Goal: Task Accomplishment & Management: Manage account settings

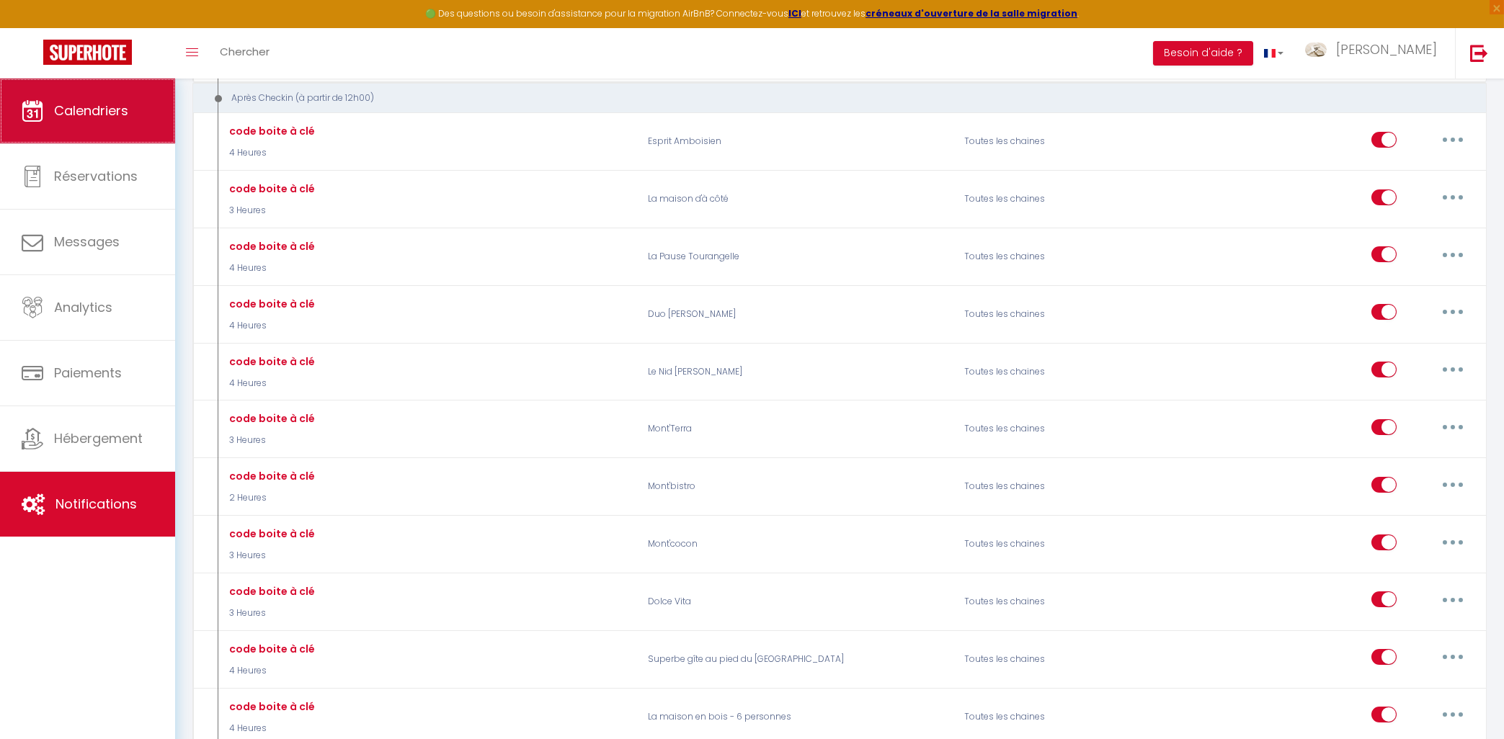
click at [55, 119] on span "Calendriers" at bounding box center [91, 111] width 74 height 18
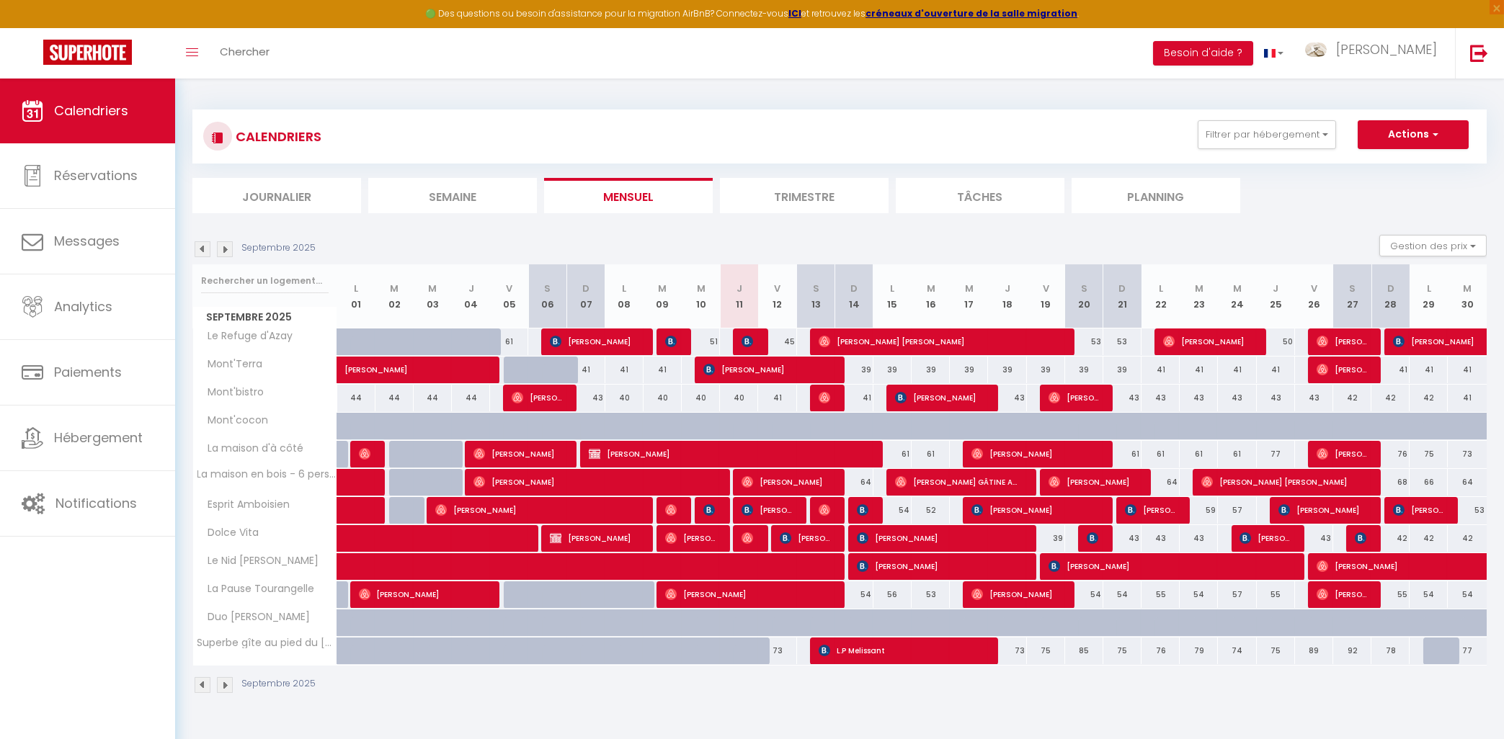
click at [843, 655] on span "L.P Melissant" at bounding box center [902, 650] width 166 height 27
select select "OK"
select select "KO"
select select "1"
select select "0"
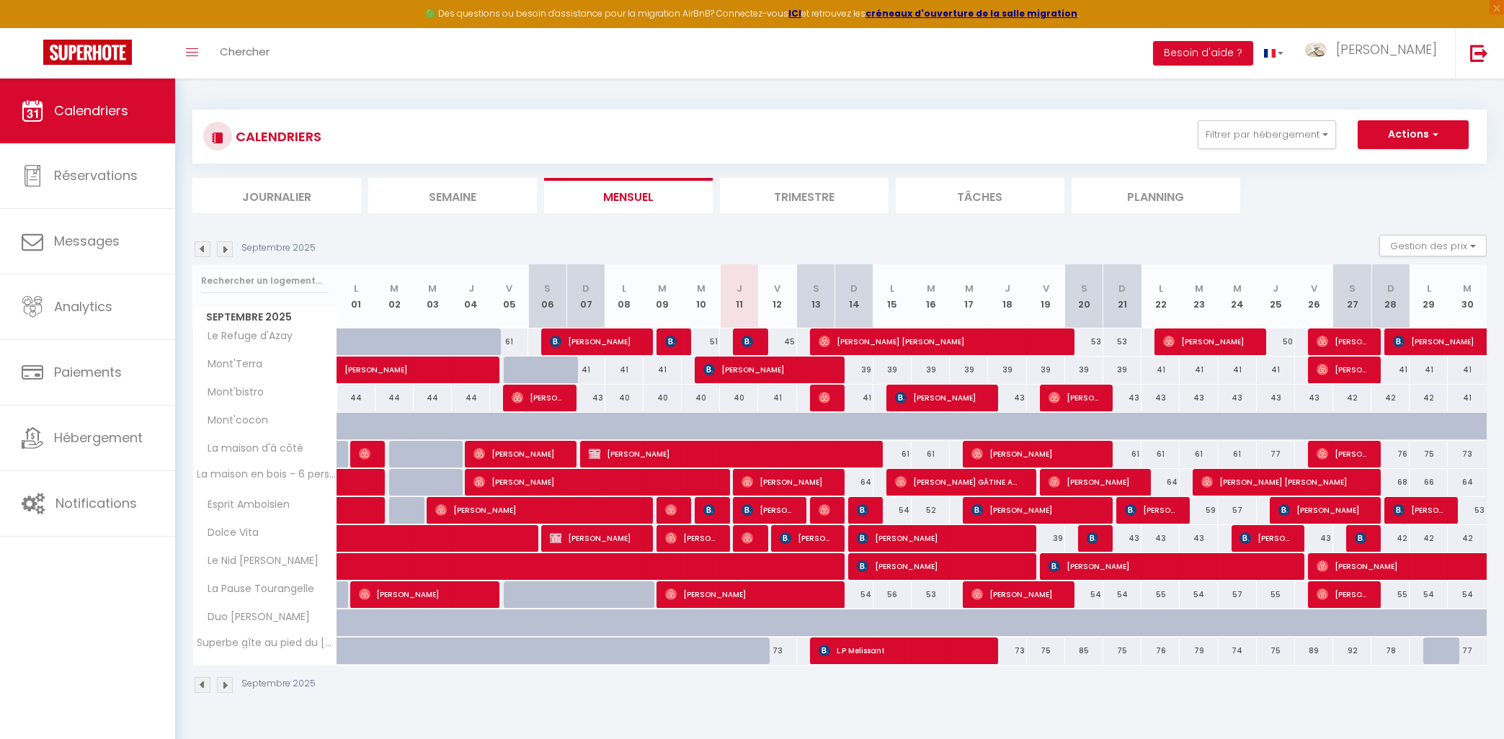
select select "1"
select select
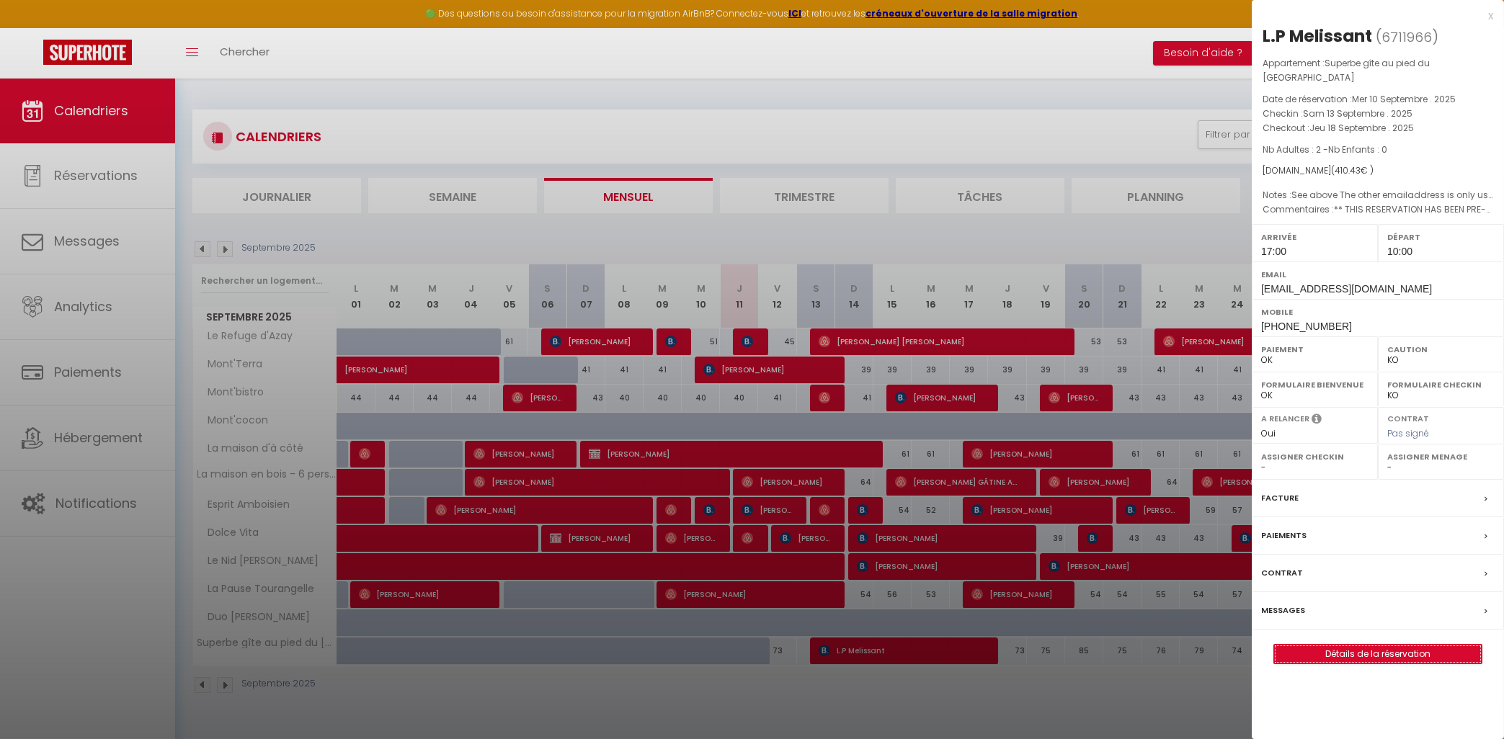
click at [1358, 651] on link "Détails de la réservation" at bounding box center [1378, 654] width 208 height 19
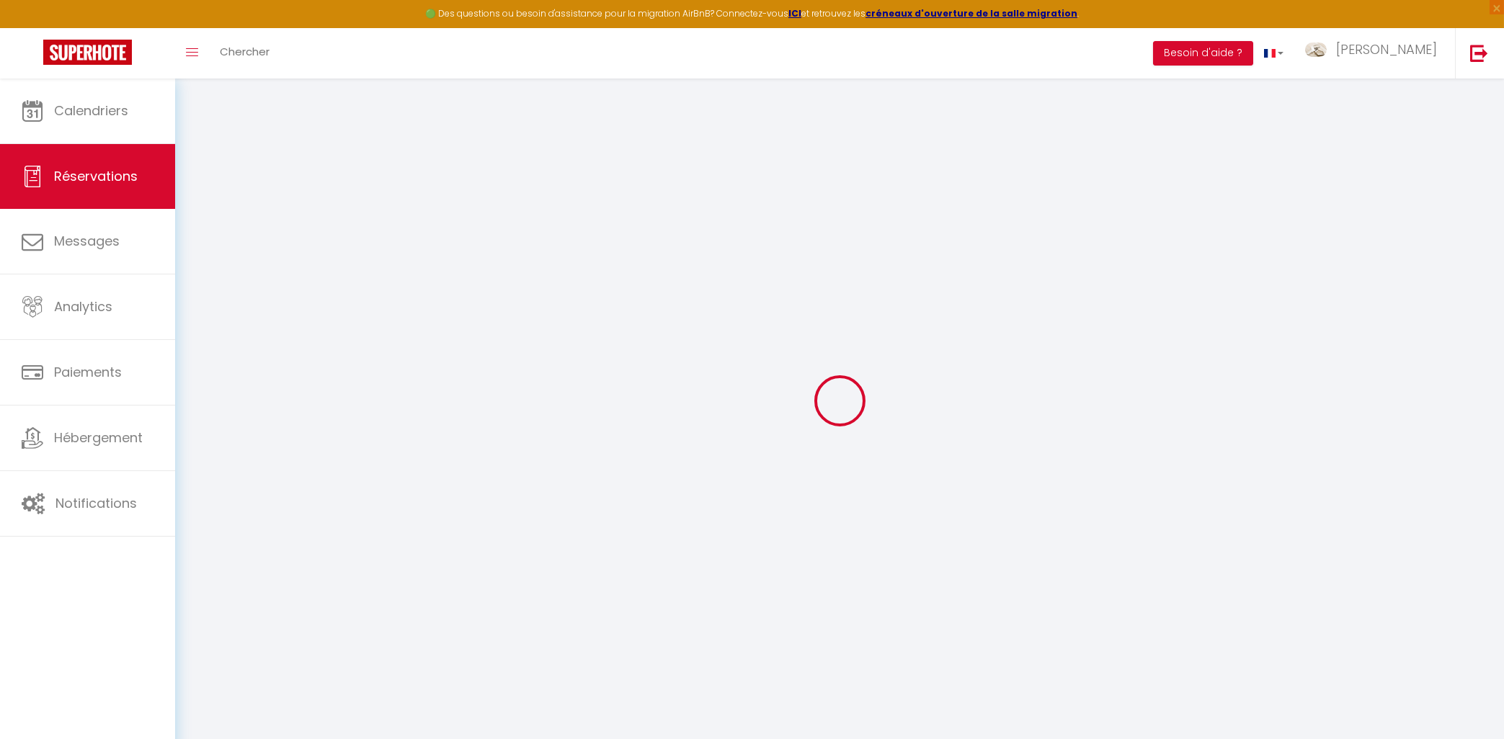
type input "L.P"
type input "Melissant"
type input "[EMAIL_ADDRESS][DOMAIN_NAME]"
type input "[PHONE_NUMBER]"
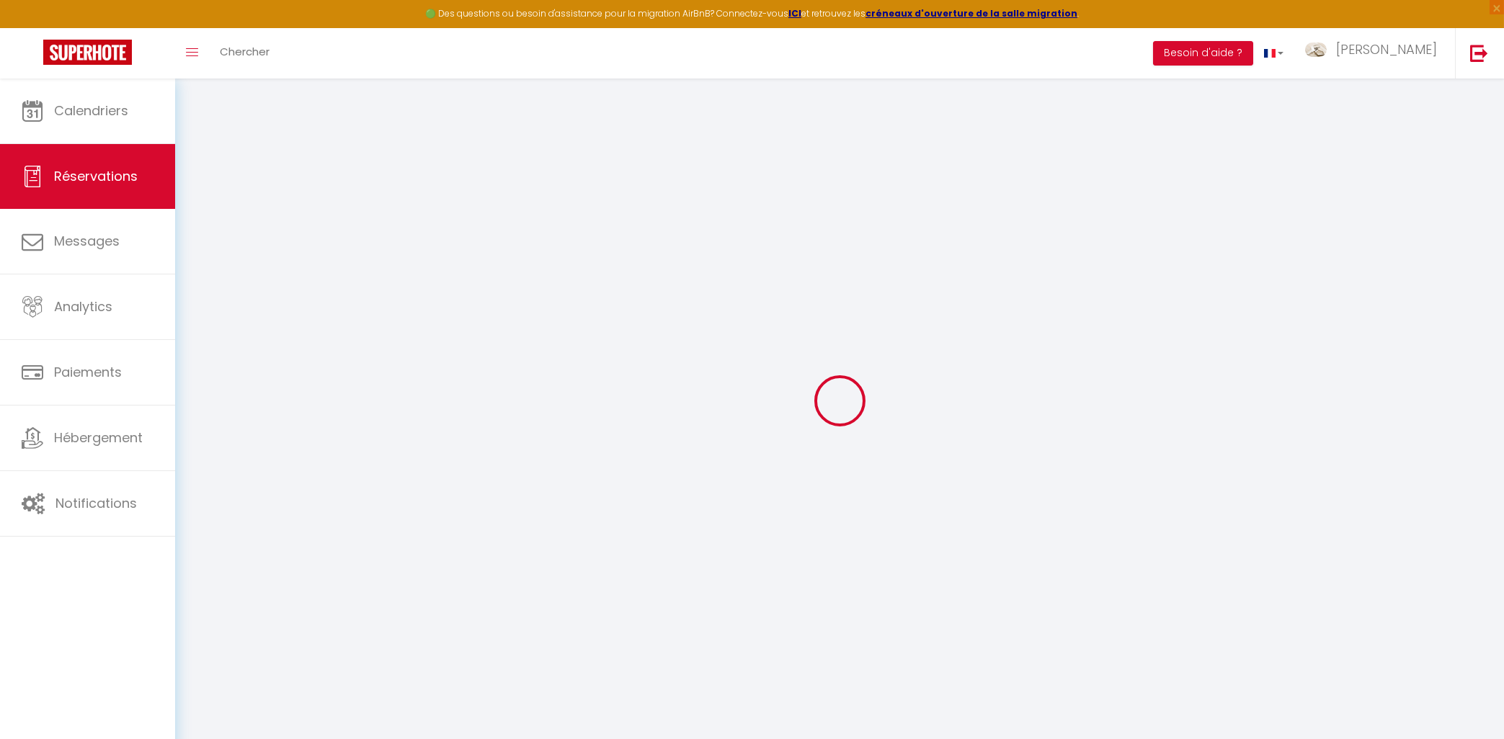
type input "[PHONE_NUMBER]"
type input "2907WD"
type input "Louvre 18"
type input "[PERSON_NAME] aan den IJssel"
select select "NL"
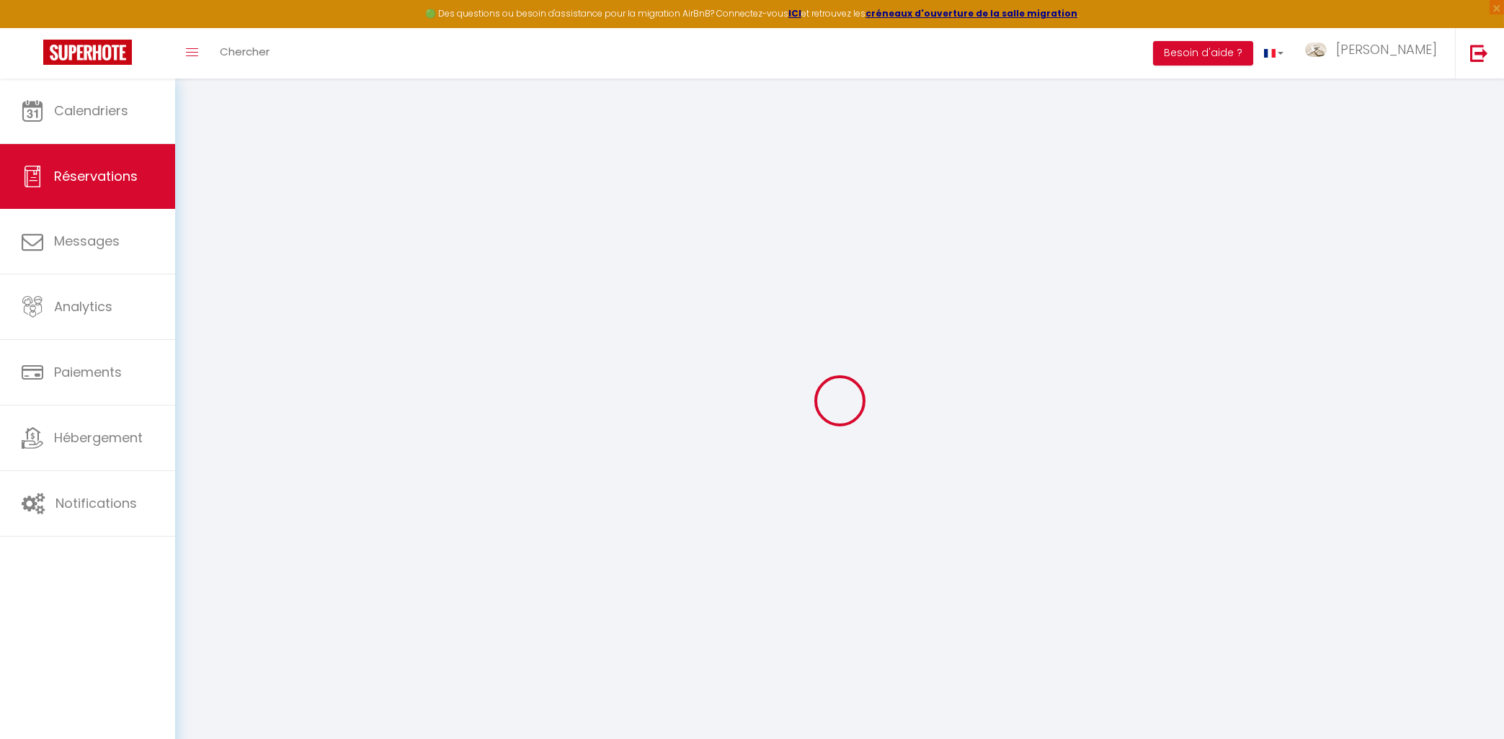
type input "59.38"
type input "5.75"
select select "76154"
select select "1"
select select
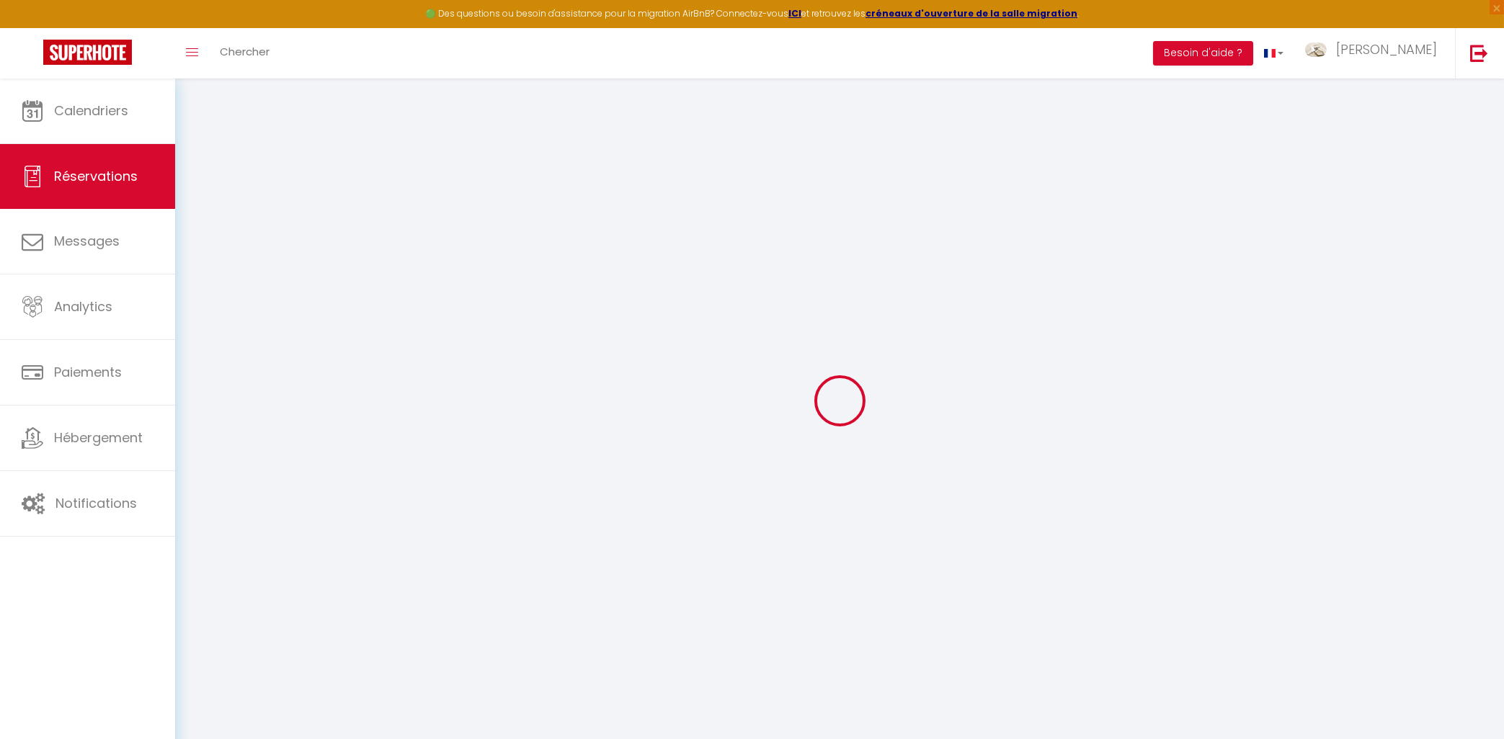
select select
type input "2"
select select "12"
select select
type input "330.87"
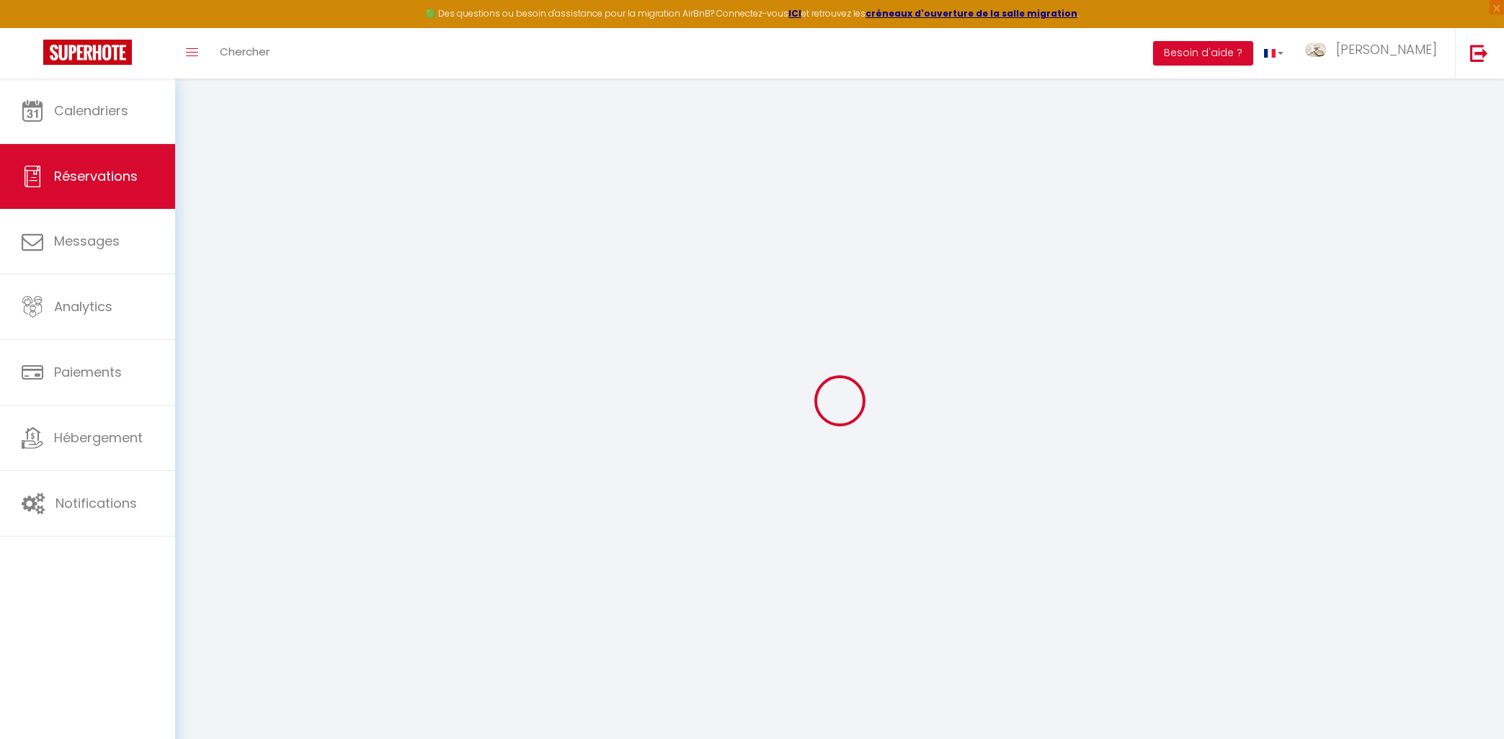
checkbox input "false"
type input "0"
select select "2"
type input "0"
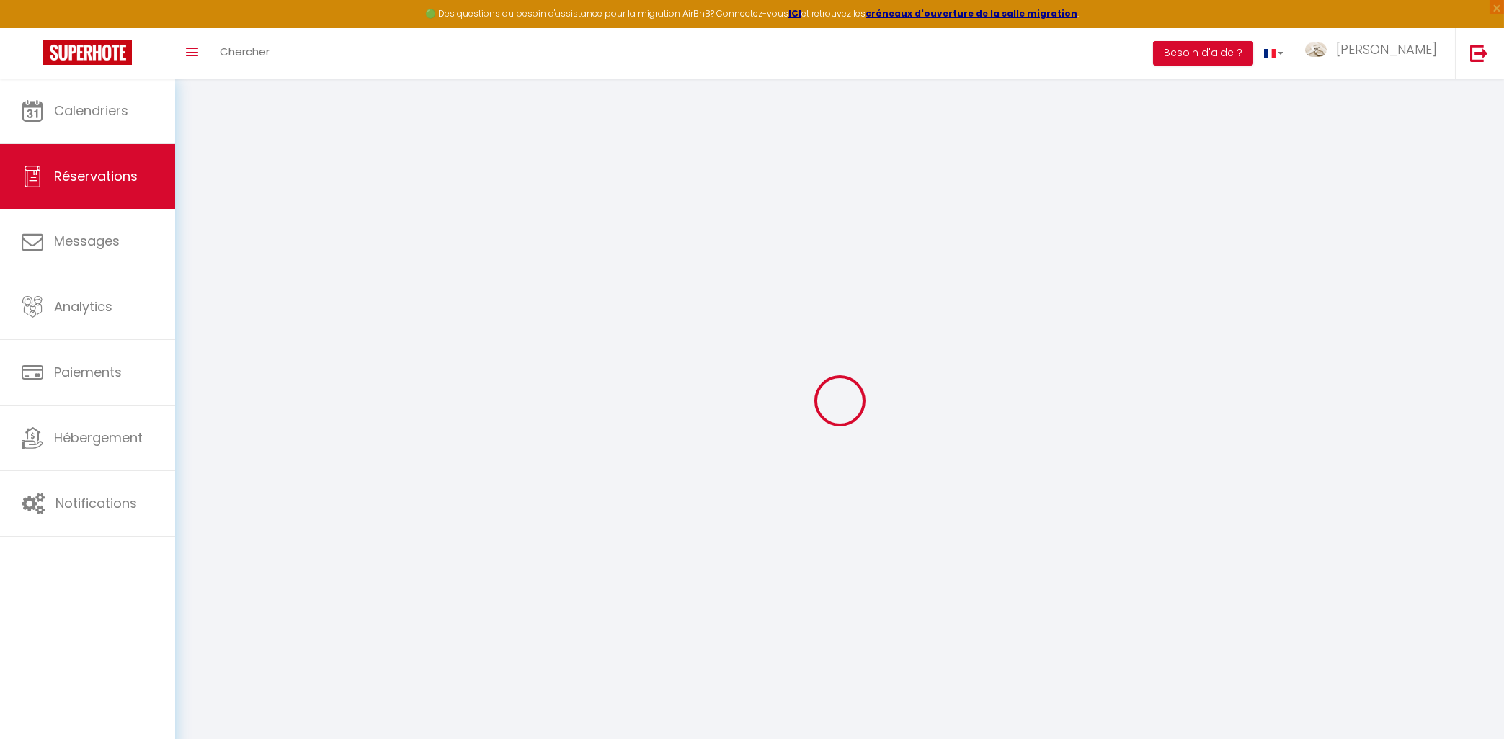
type input "0"
select select
select select "14"
checkbox input "false"
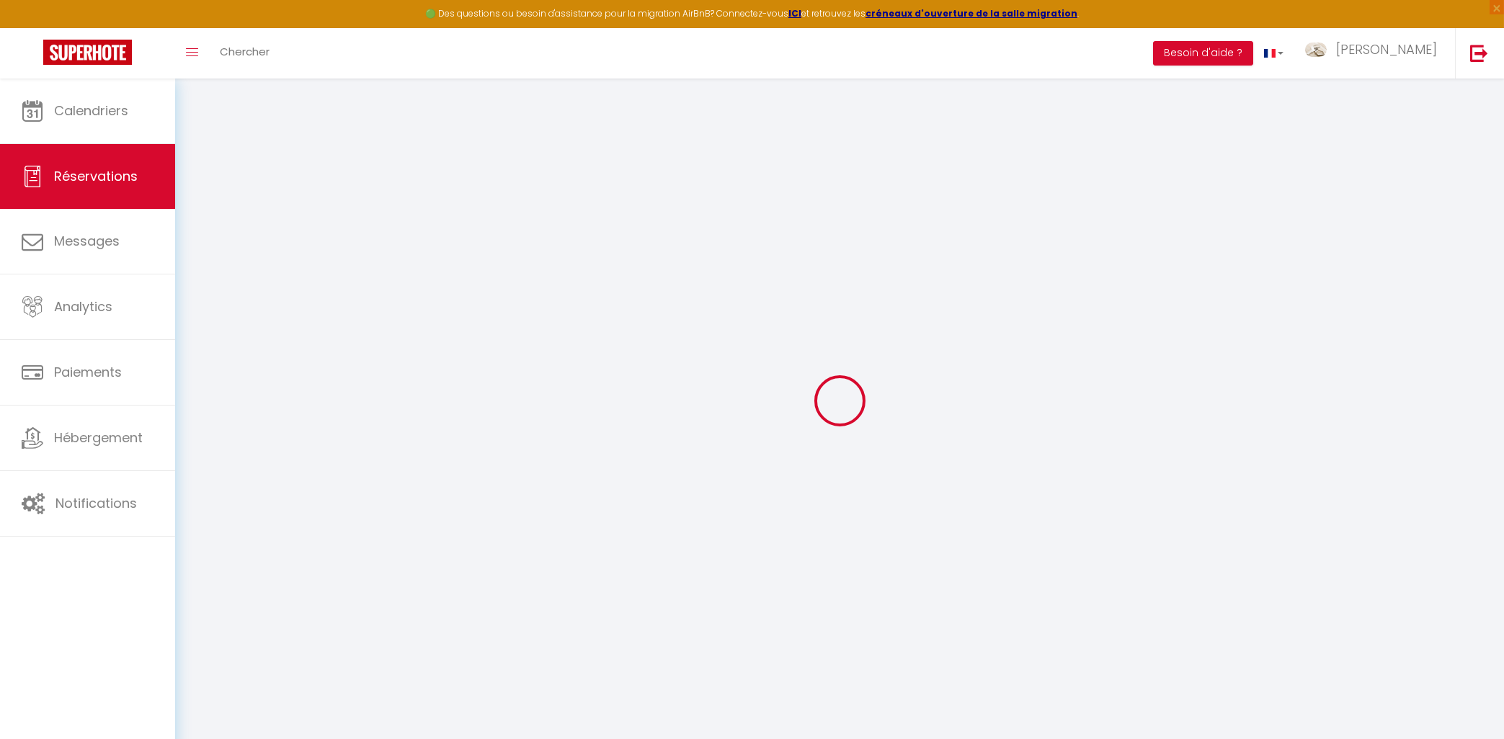
select select
checkbox input "false"
select select
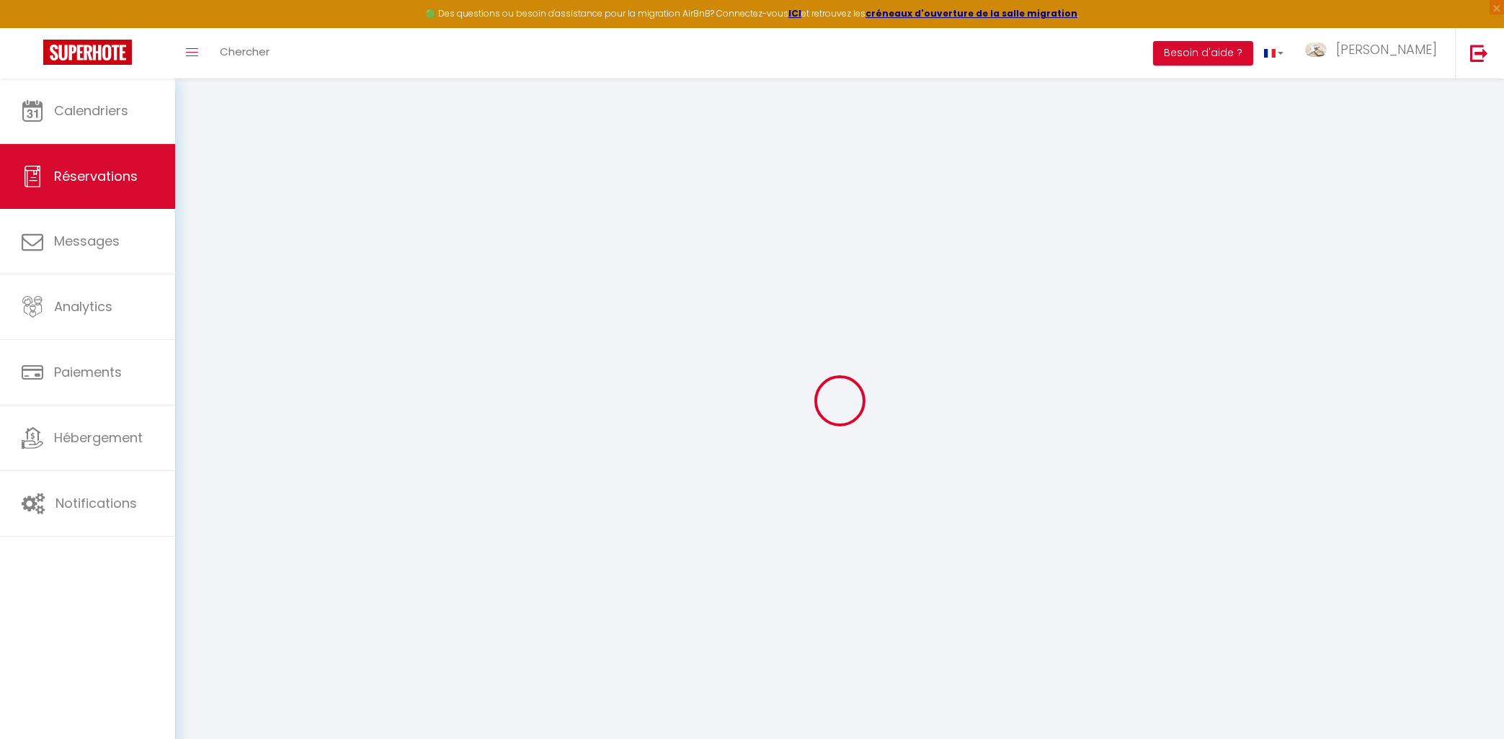
checkbox input "false"
select select
checkbox input "false"
type textarea "** THIS RESERVATION HAS BEEN PRE-PAID ** Reservation has a cancellation grace p…"
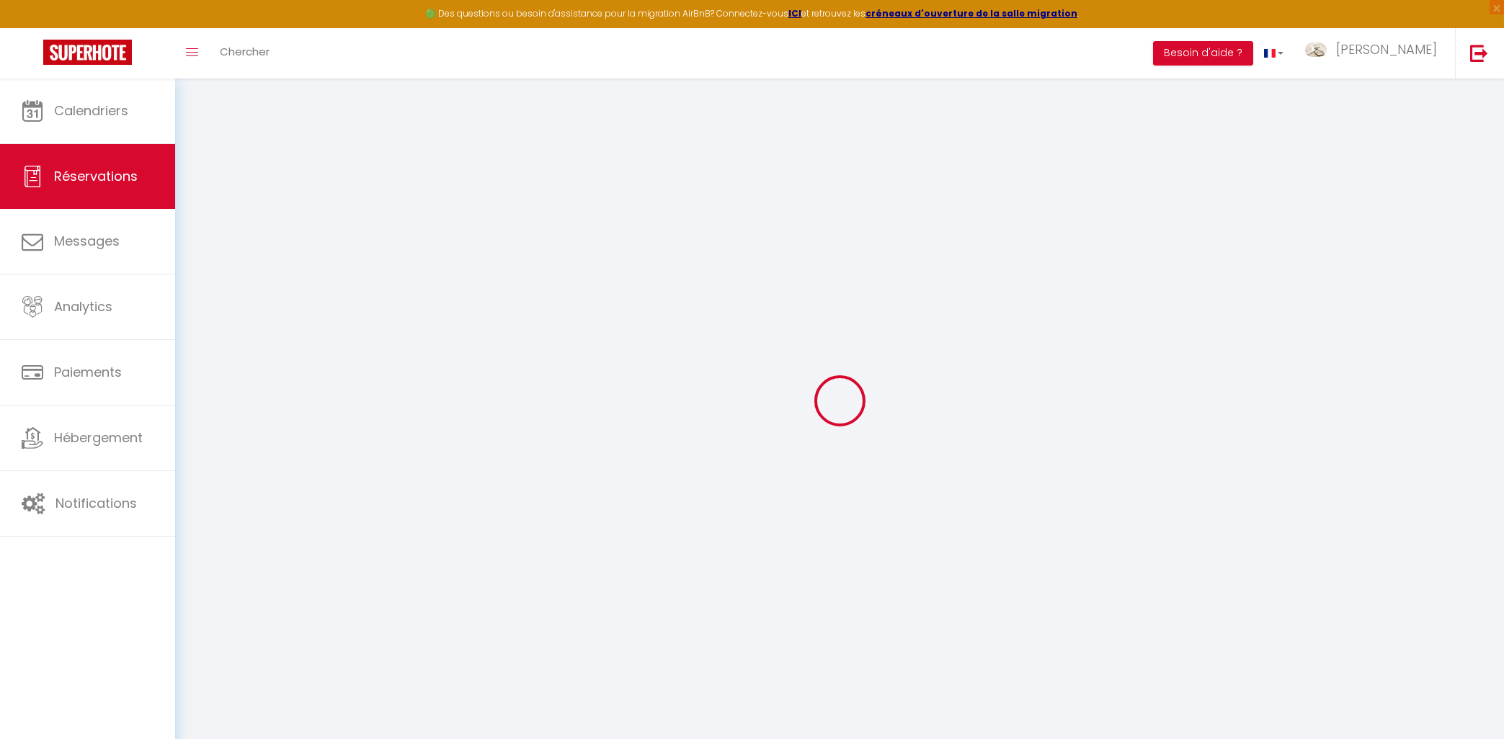
type textarea "See above The other emailaddress is only used when there is WIFI"
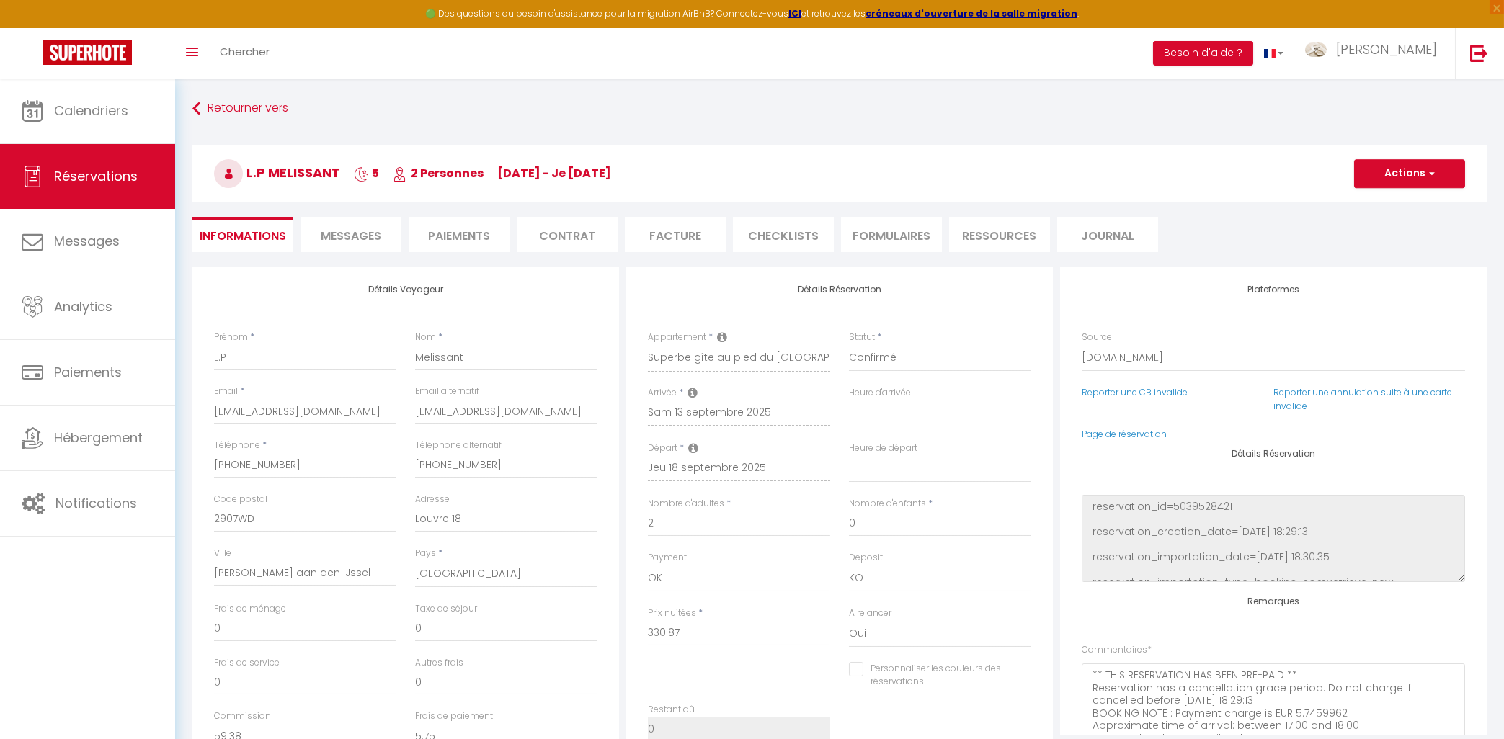
type input "65"
type input "14.56"
select select
checkbox input "false"
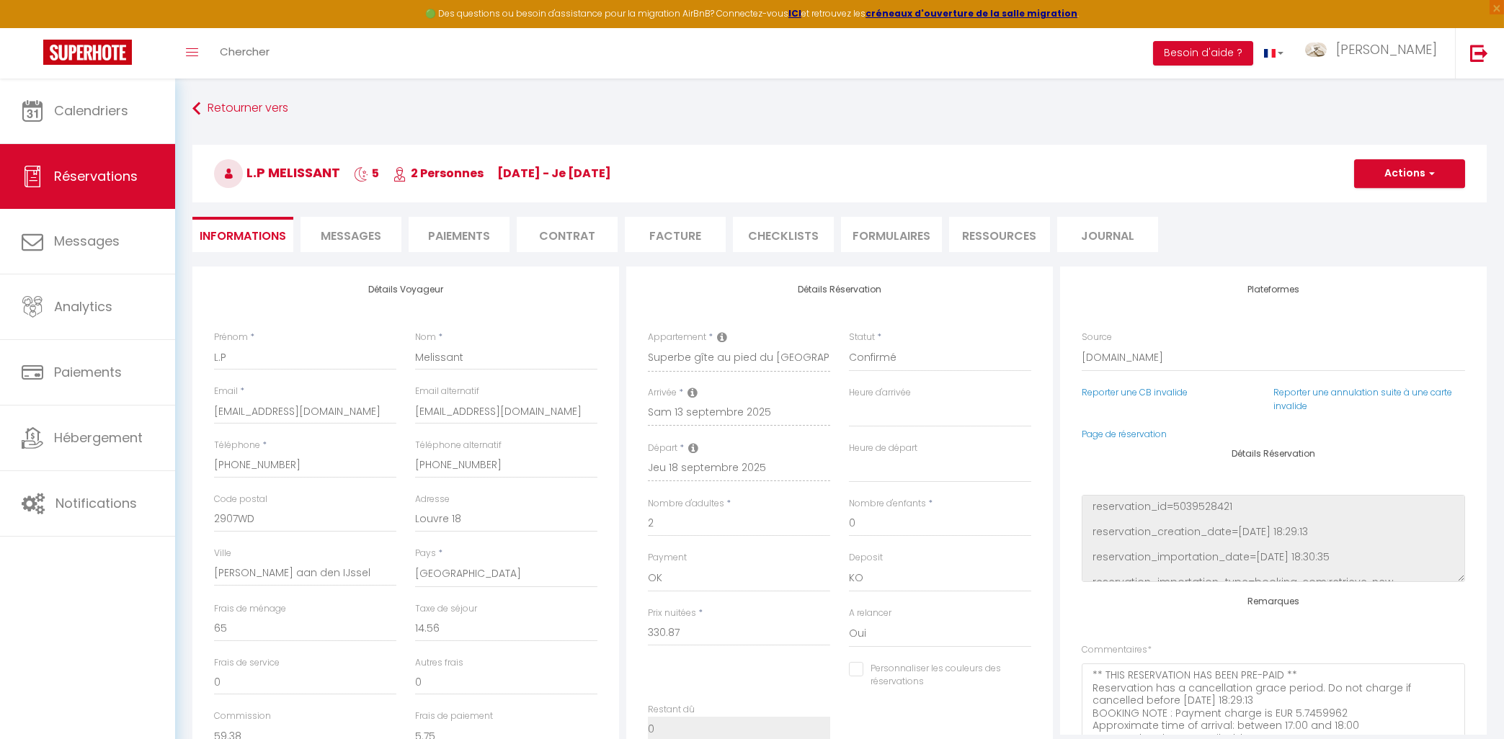
select select "17:00"
select select "10:00"
checkbox input "false"
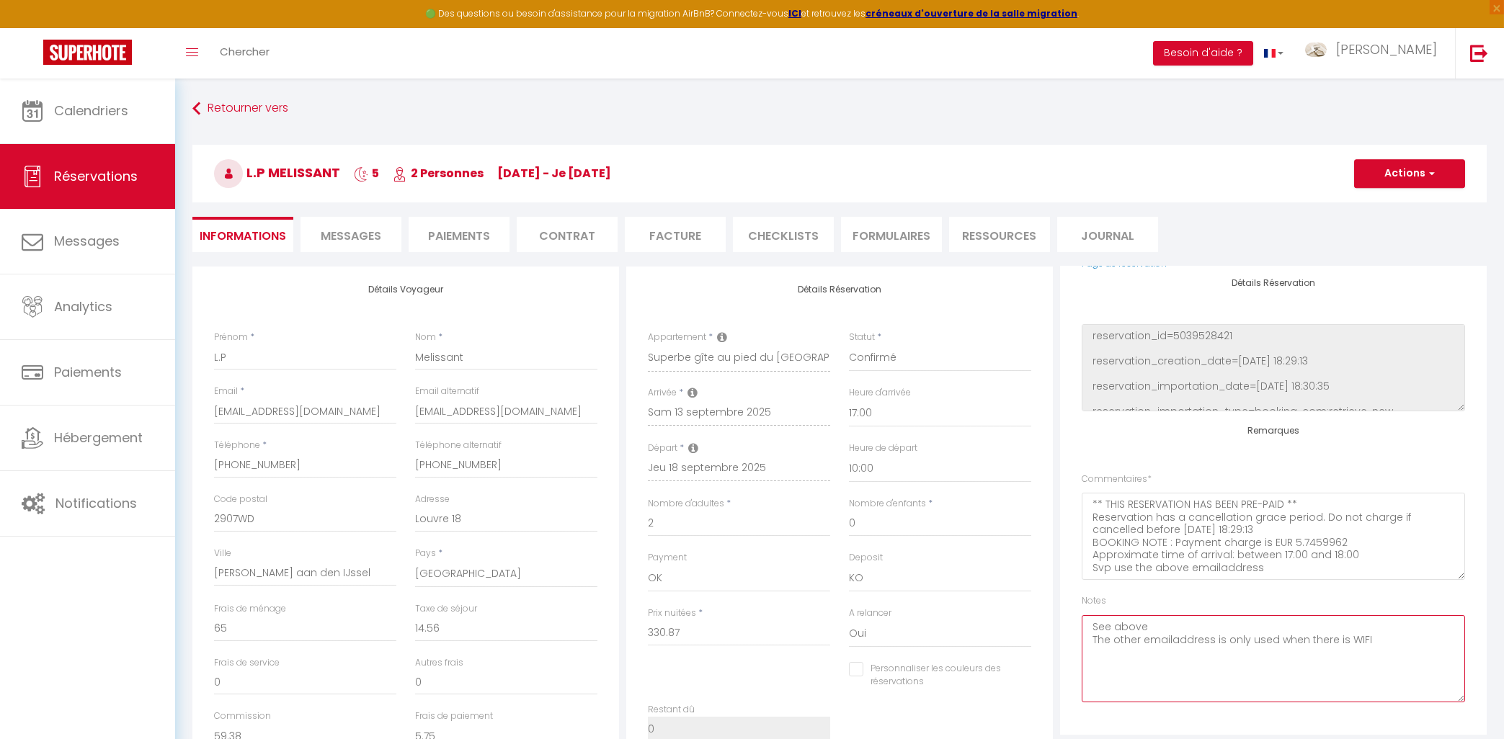
drag, startPoint x: 1389, startPoint y: 661, endPoint x: 1077, endPoint y: 632, distance: 314.1
click at [1082, 632] on textarea "See above The other emailaddress is only used when there is WIFI" at bounding box center [1273, 658] width 383 height 87
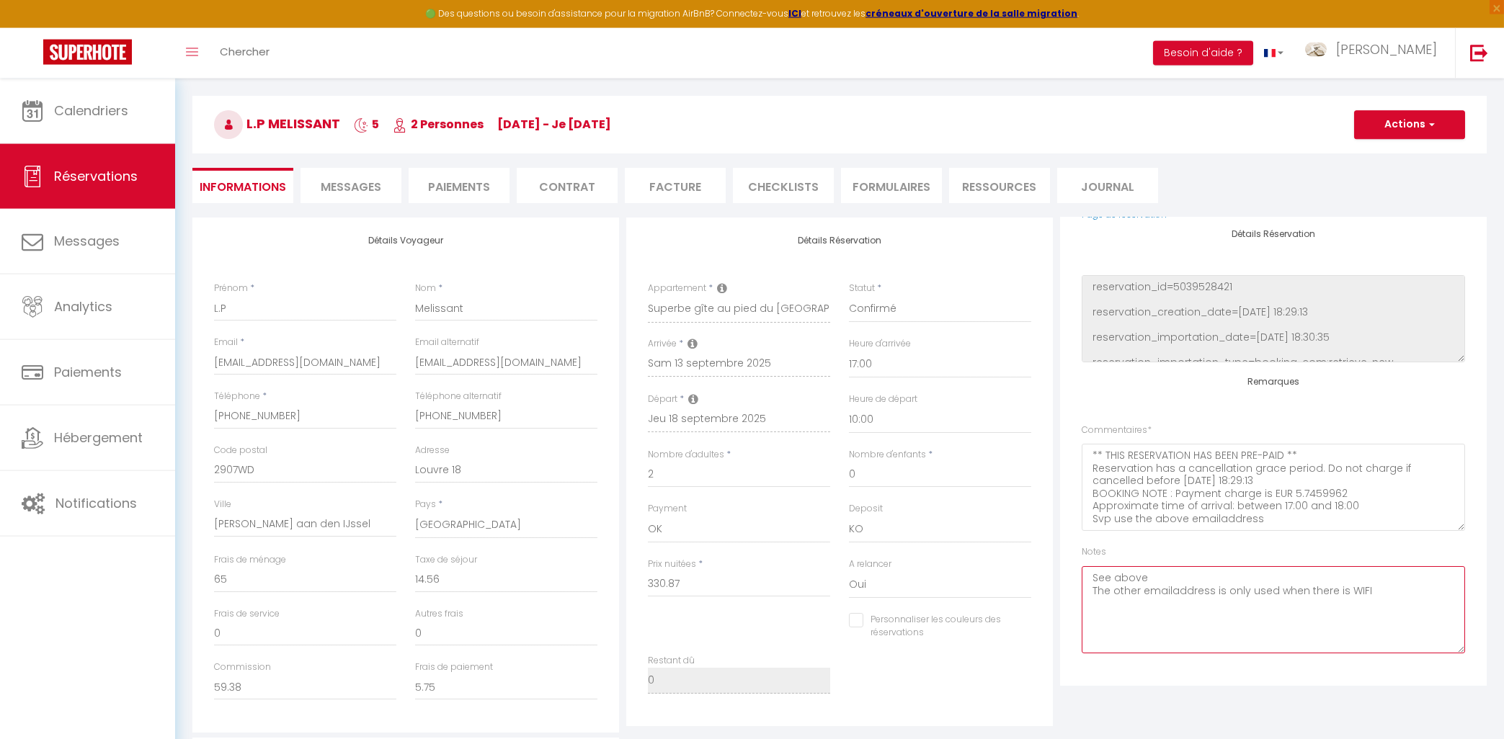
scroll to position [77, 0]
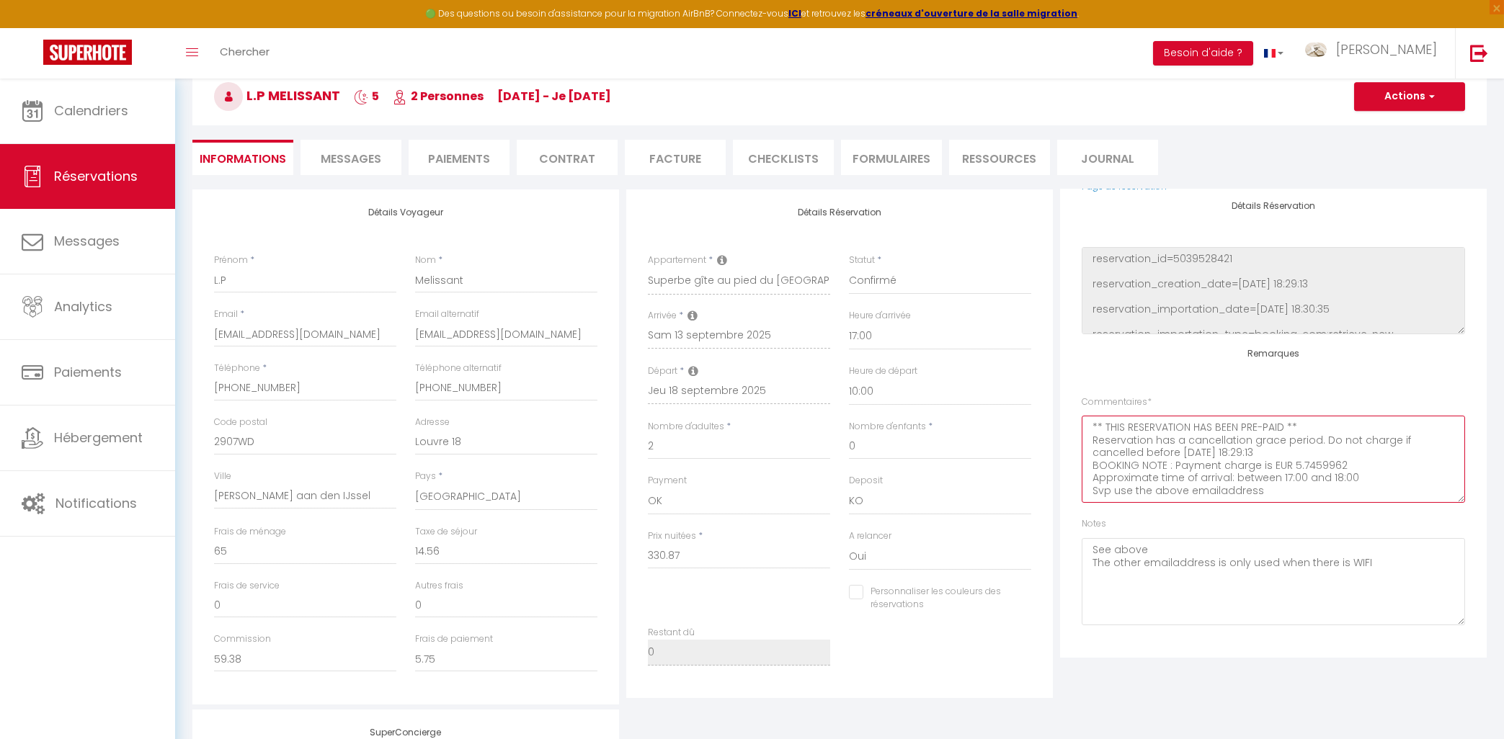
click at [1268, 494] on textarea "** THIS RESERVATION HAS BEEN PRE-PAID ** Reservation has a cancellation grace p…" at bounding box center [1273, 459] width 383 height 87
drag, startPoint x: 1268, startPoint y: 494, endPoint x: 1080, endPoint y: 489, distance: 188.1
click at [1082, 489] on textarea "** THIS RESERVATION HAS BEEN PRE-PAID ** Reservation has a cancellation grace p…" at bounding box center [1273, 459] width 383 height 87
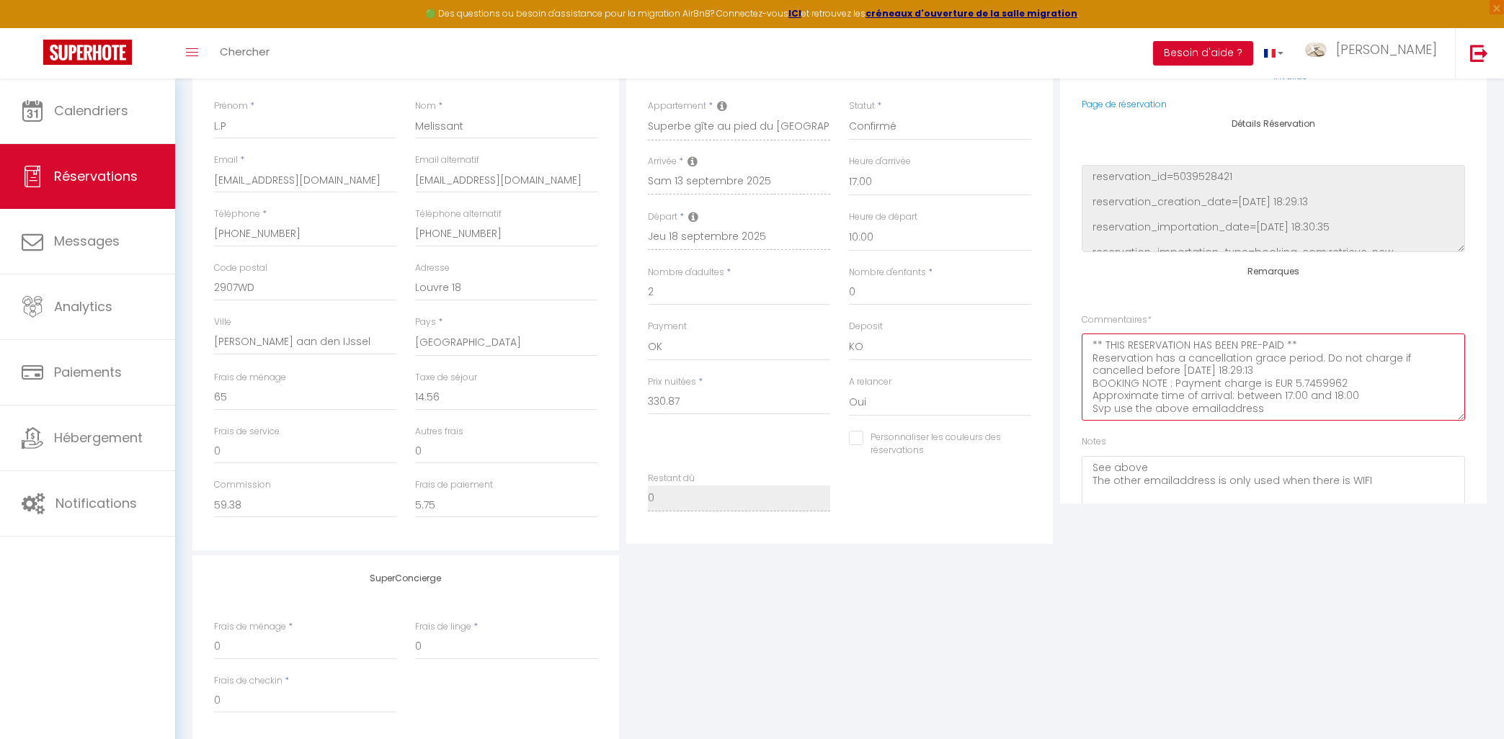
scroll to position [0, 0]
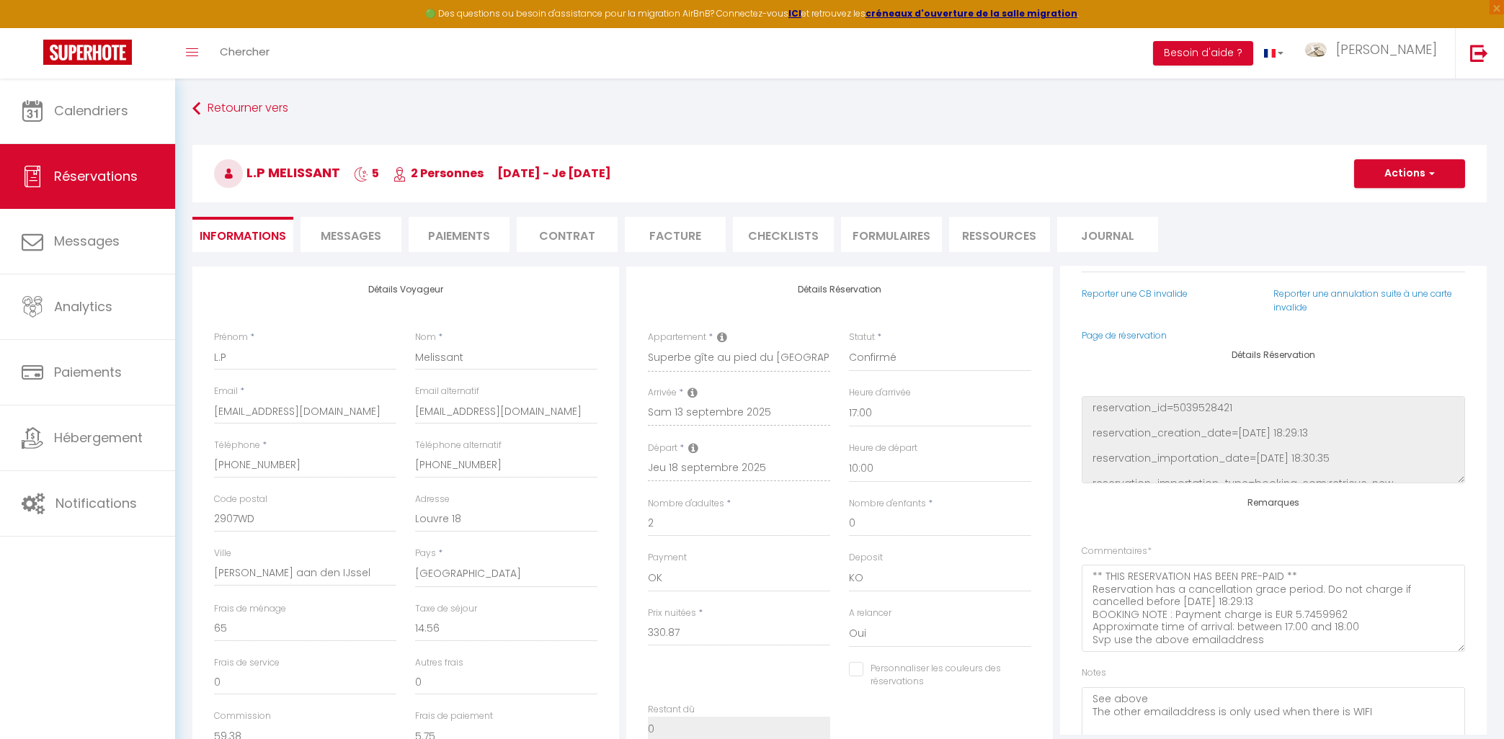
click at [355, 236] on span "Messages" at bounding box center [351, 236] width 61 height 17
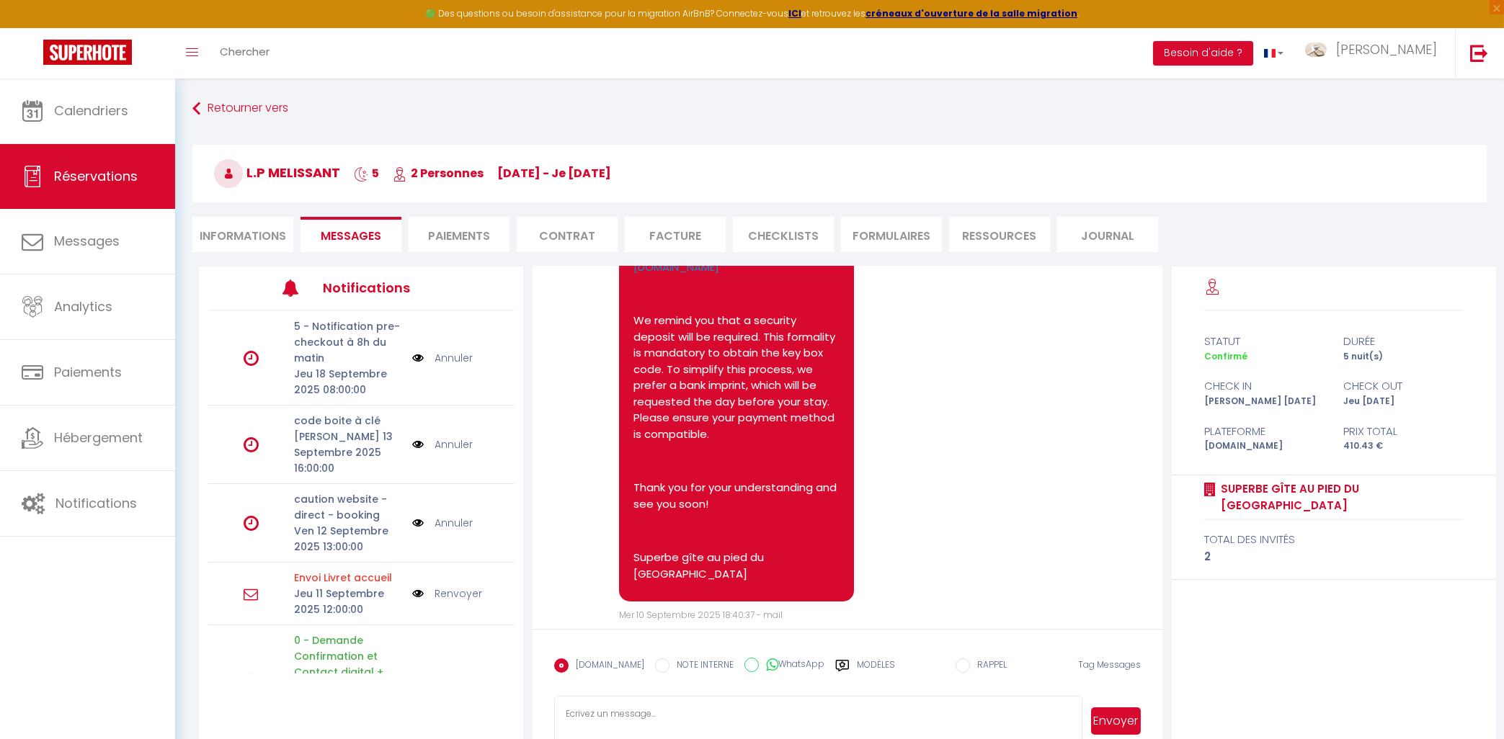
scroll to position [355, 0]
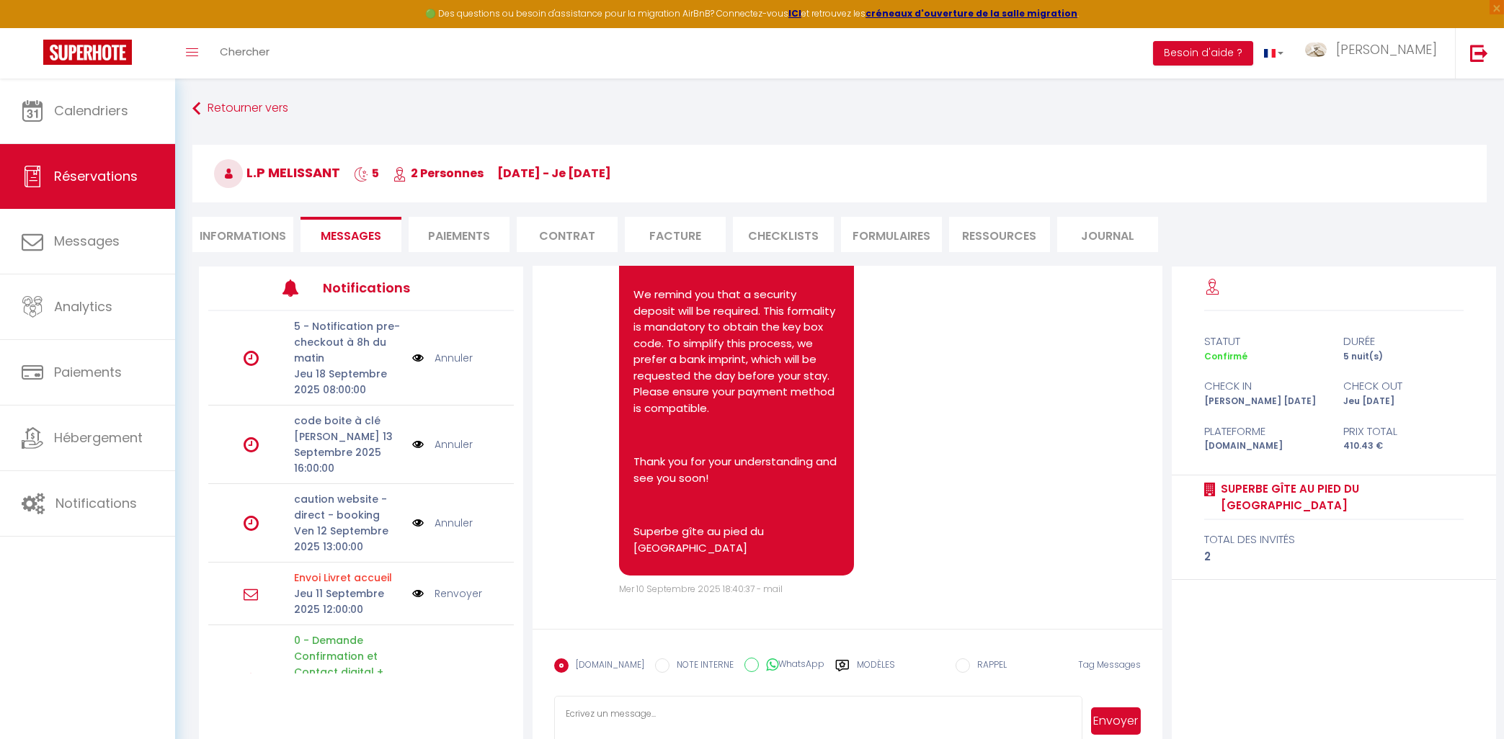
click at [619, 713] on textarea at bounding box center [817, 721] width 527 height 50
paste textarea "Hallo, [PERSON_NAME]. Ik zorg morgen voor het huis dat je hebt gereserveerd in …"
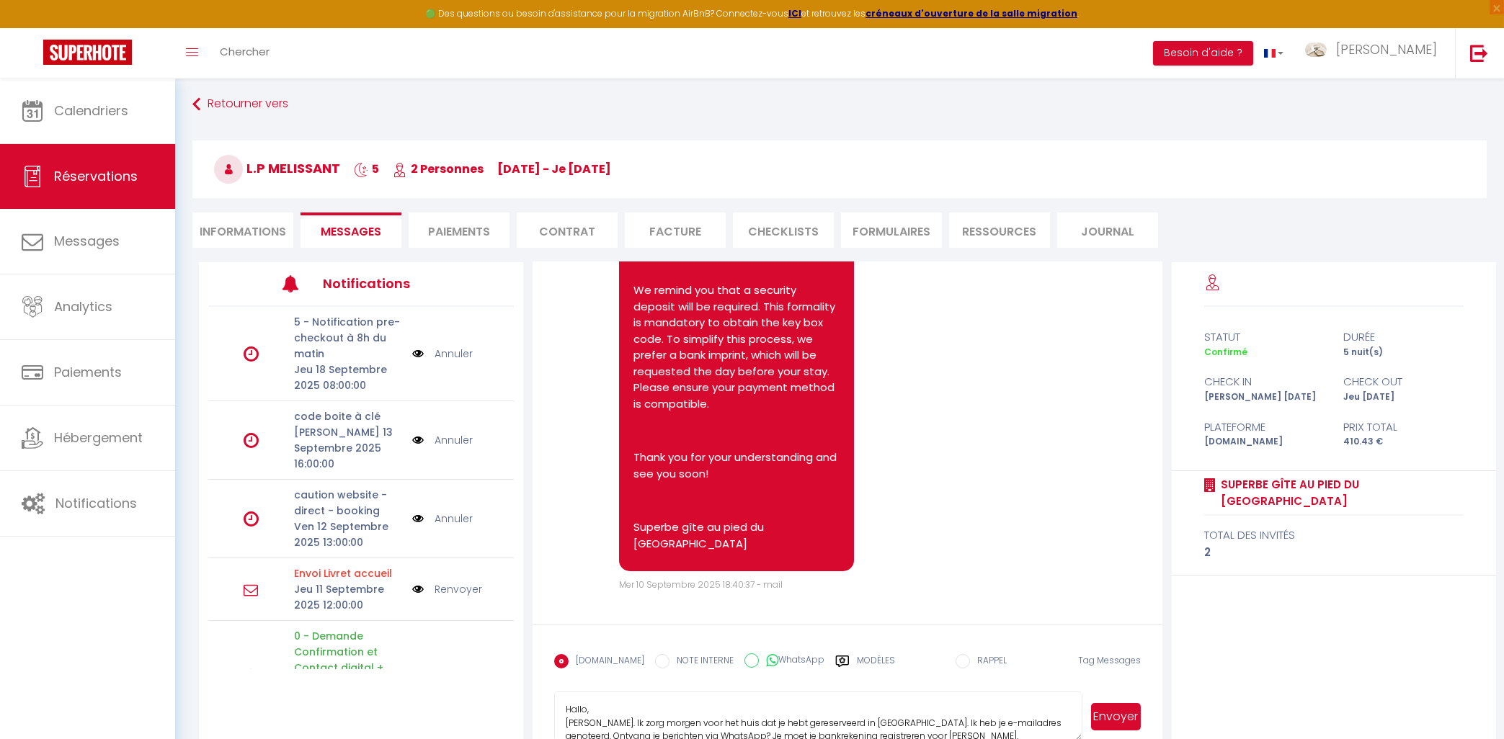
scroll to position [16, 0]
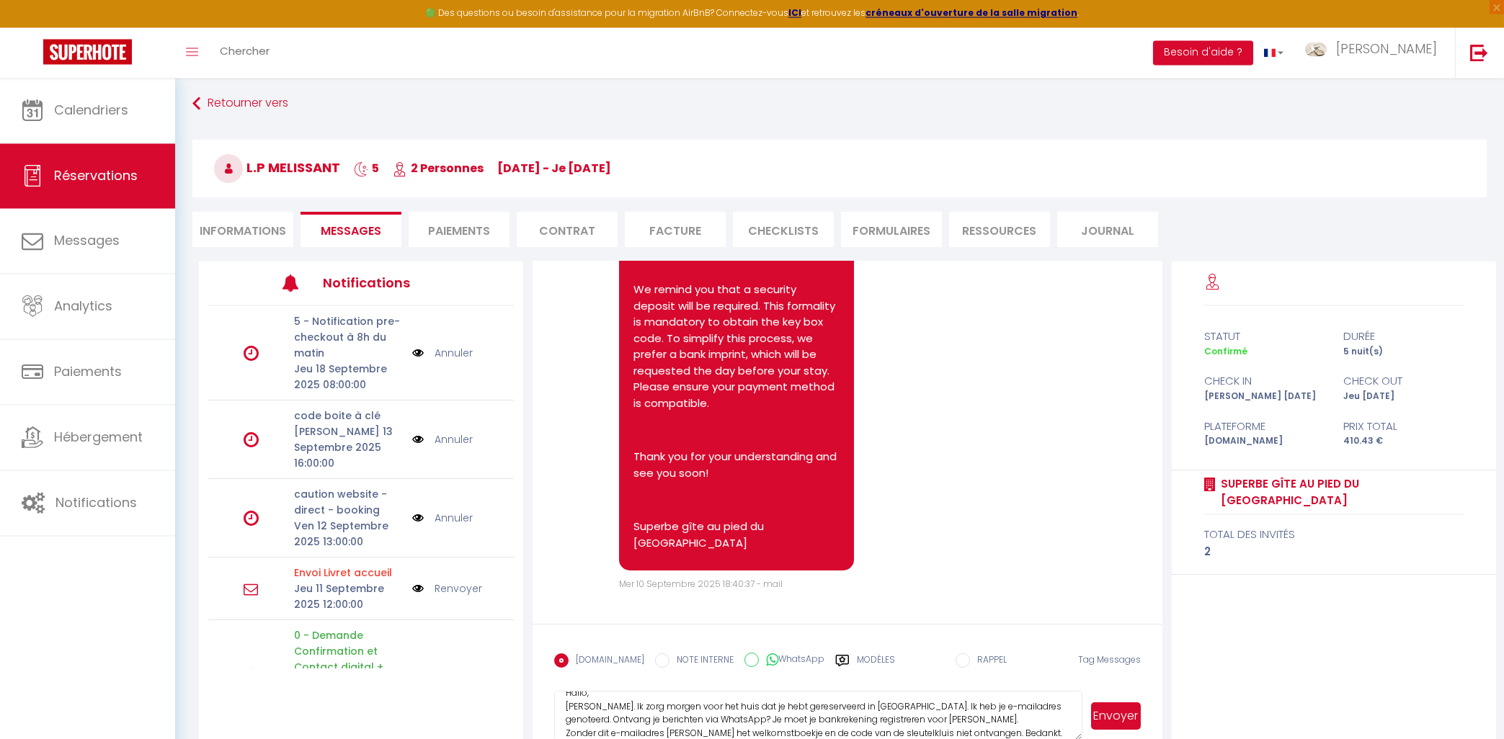
type textarea "Hallo, [PERSON_NAME]. Ik zorg morgen voor het huis dat je hebt gereserveerd in …"
click at [1113, 717] on button "Envoyer" at bounding box center [1116, 716] width 50 height 27
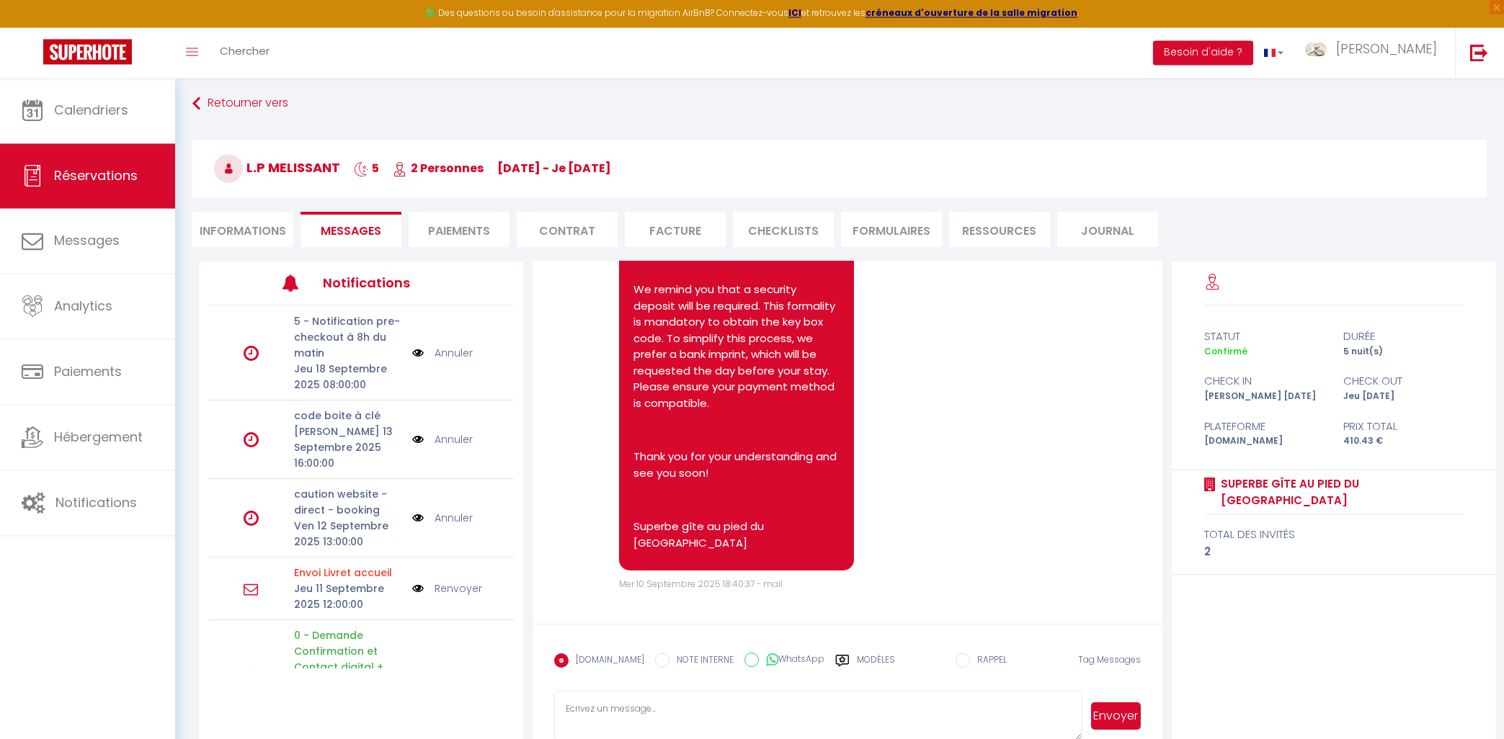
scroll to position [355, 0]
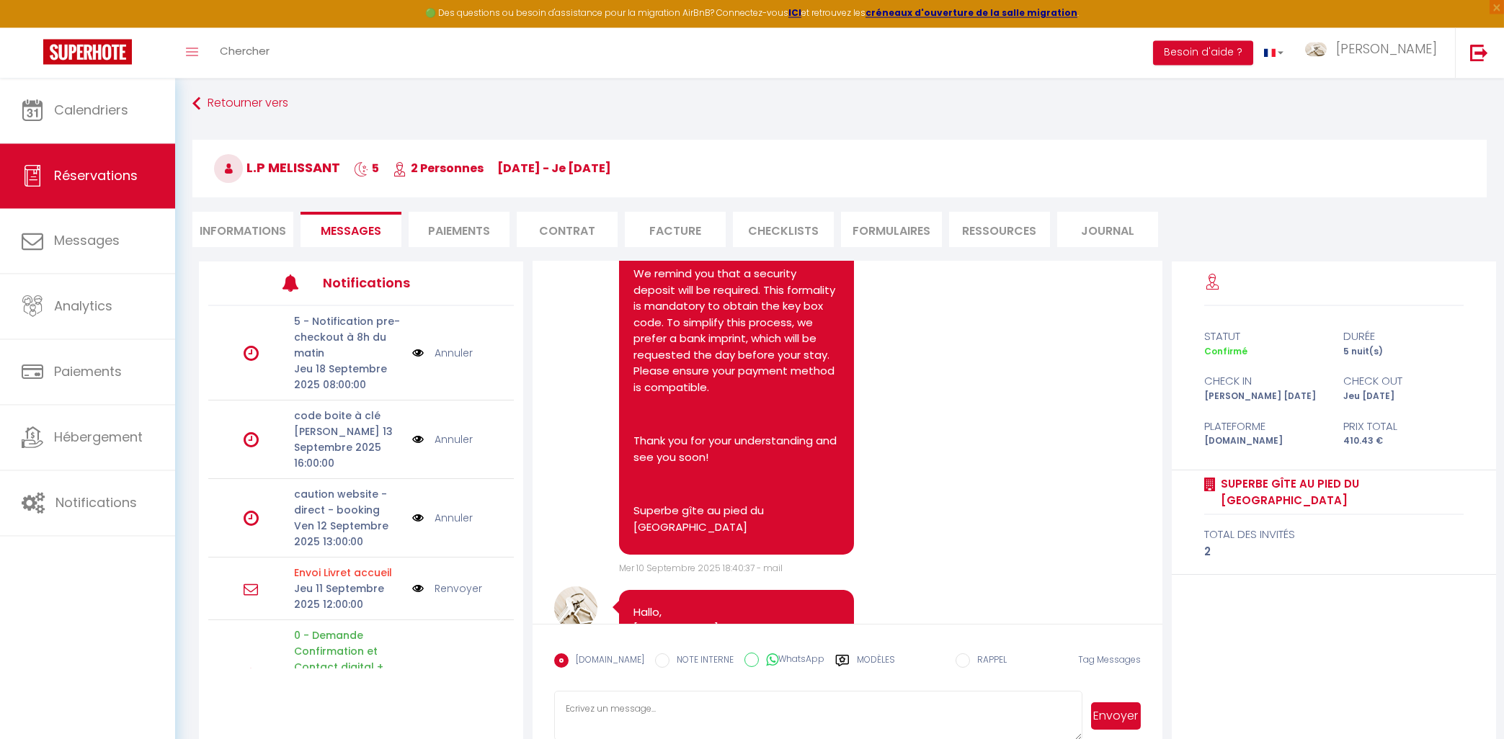
click at [744, 659] on input "WhatsApp" at bounding box center [751, 661] width 14 height 14
radio input "true"
radio input "false"
click at [1116, 710] on button "Envoyer" at bounding box center [1116, 716] width 50 height 27
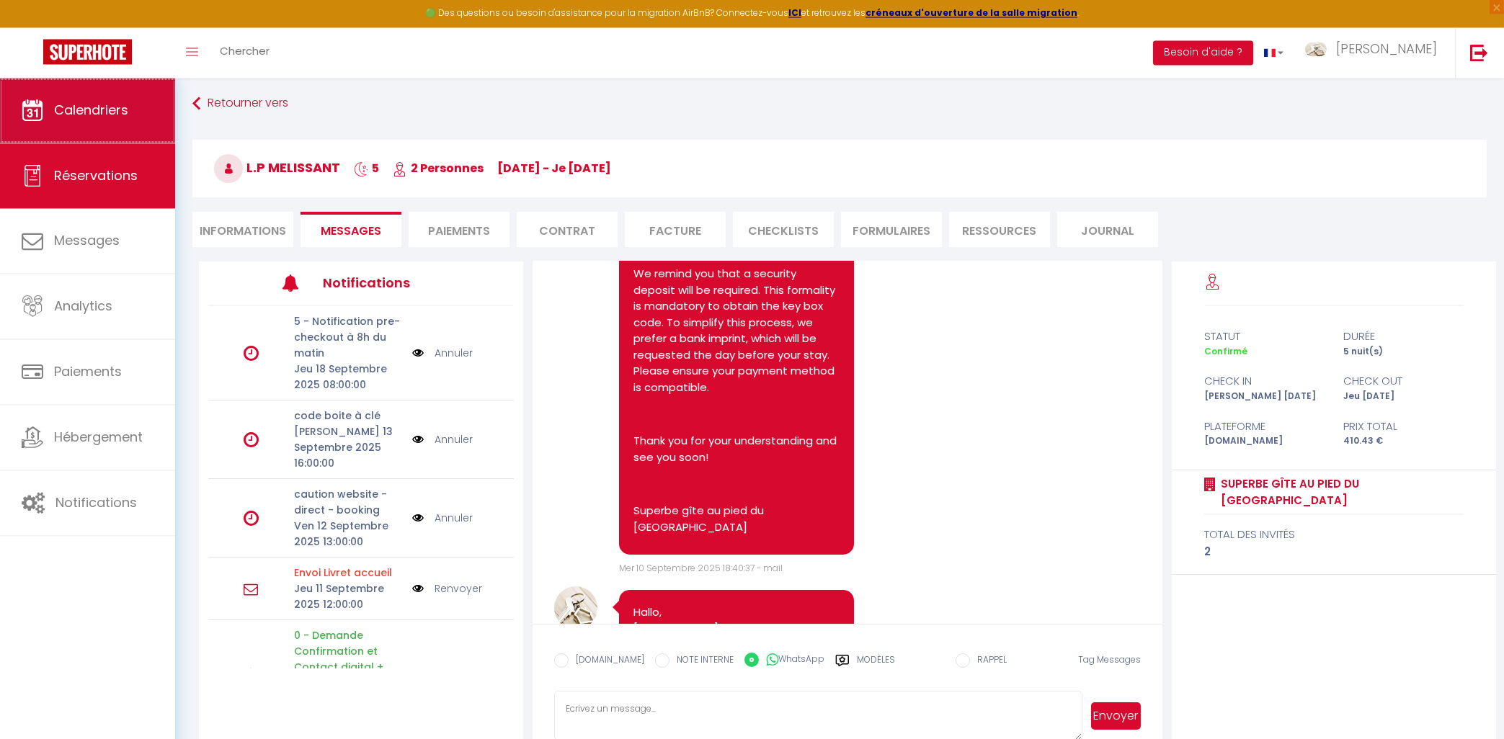
click at [102, 123] on link "Calendriers" at bounding box center [87, 111] width 175 height 65
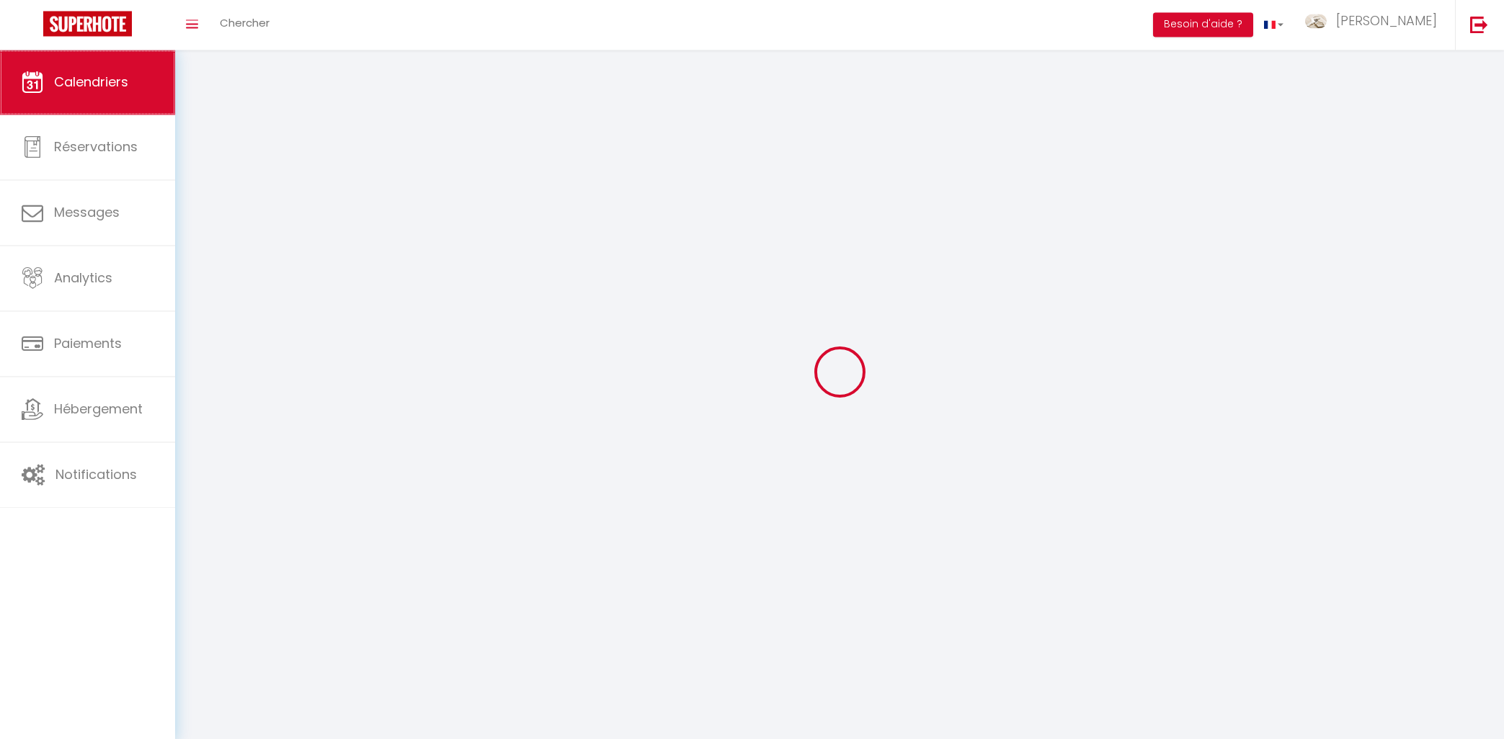
click at [102, 115] on link "Calendriers" at bounding box center [87, 82] width 175 height 65
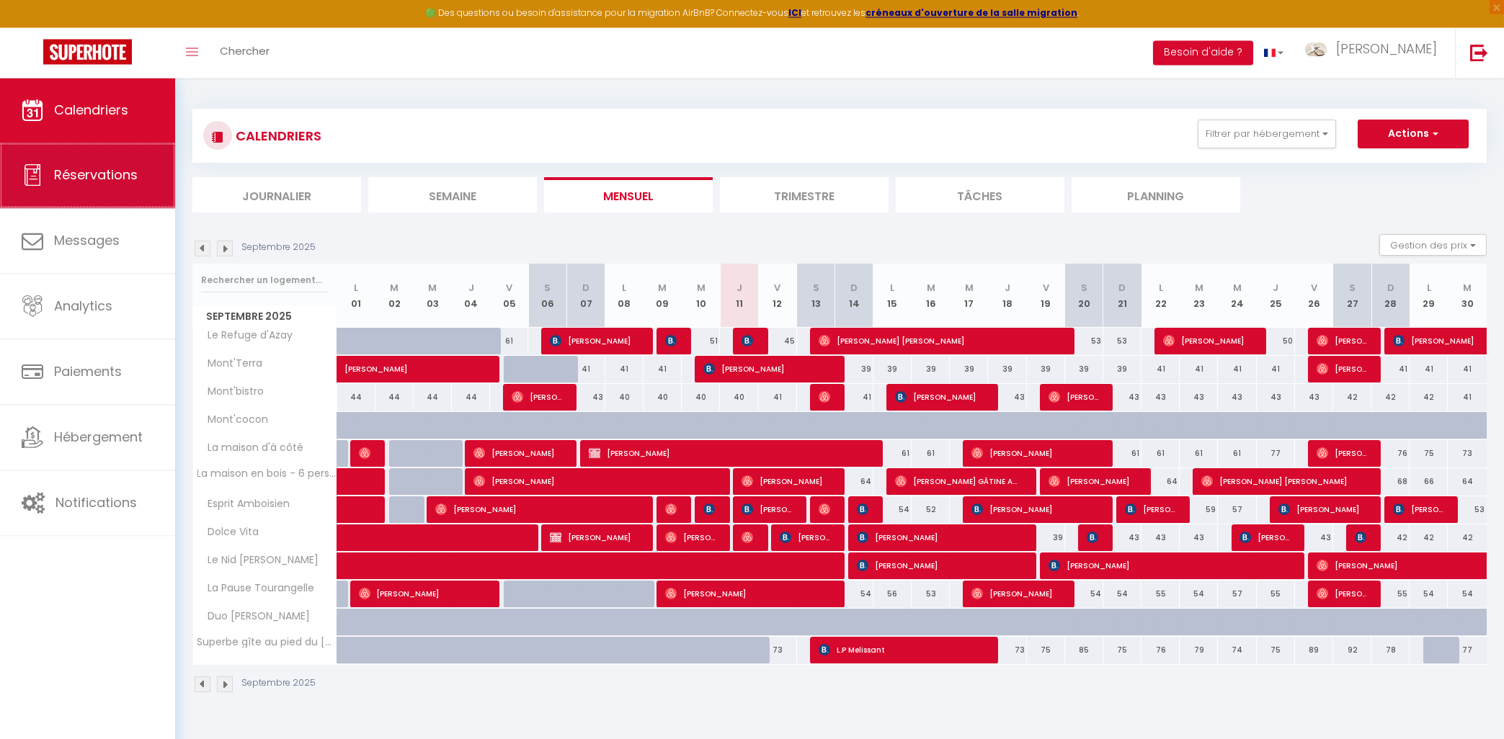
click at [102, 171] on span "Réservations" at bounding box center [96, 175] width 84 height 18
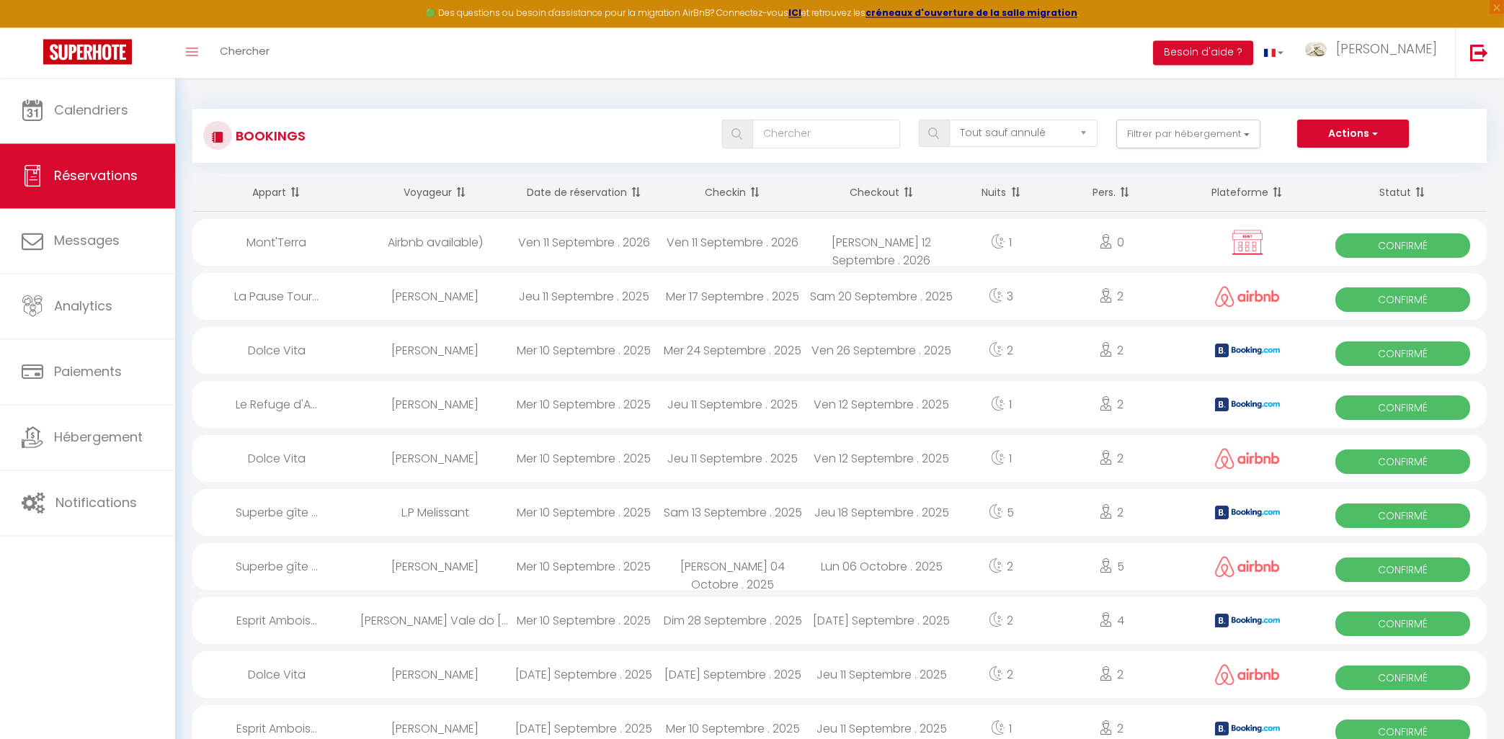
click at [465, 513] on div "L.P Melissant" at bounding box center [434, 513] width 149 height 47
select select "OK"
select select "KO"
select select "1"
select select "0"
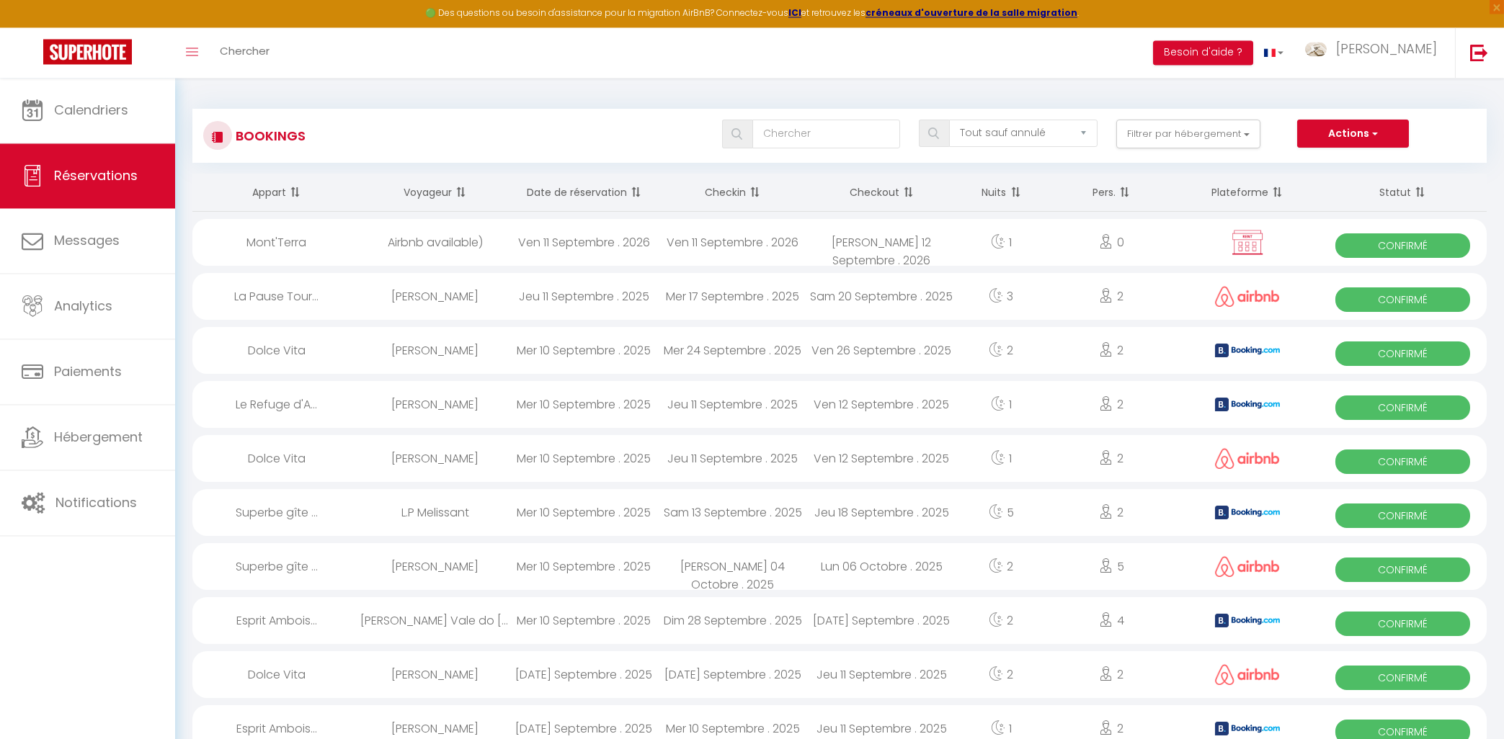
select select "1"
select select
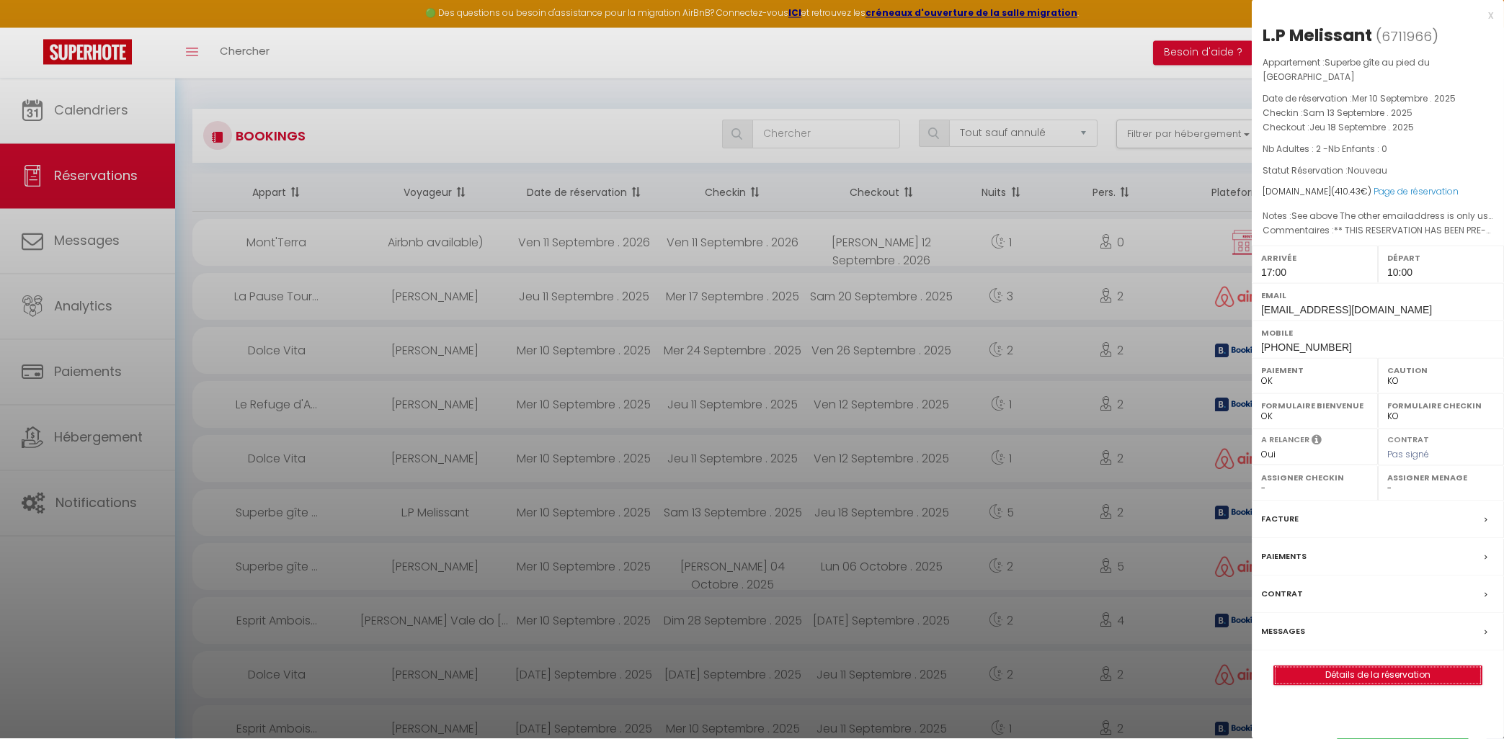
click at [1373, 680] on link "Détails de la réservation" at bounding box center [1378, 676] width 208 height 19
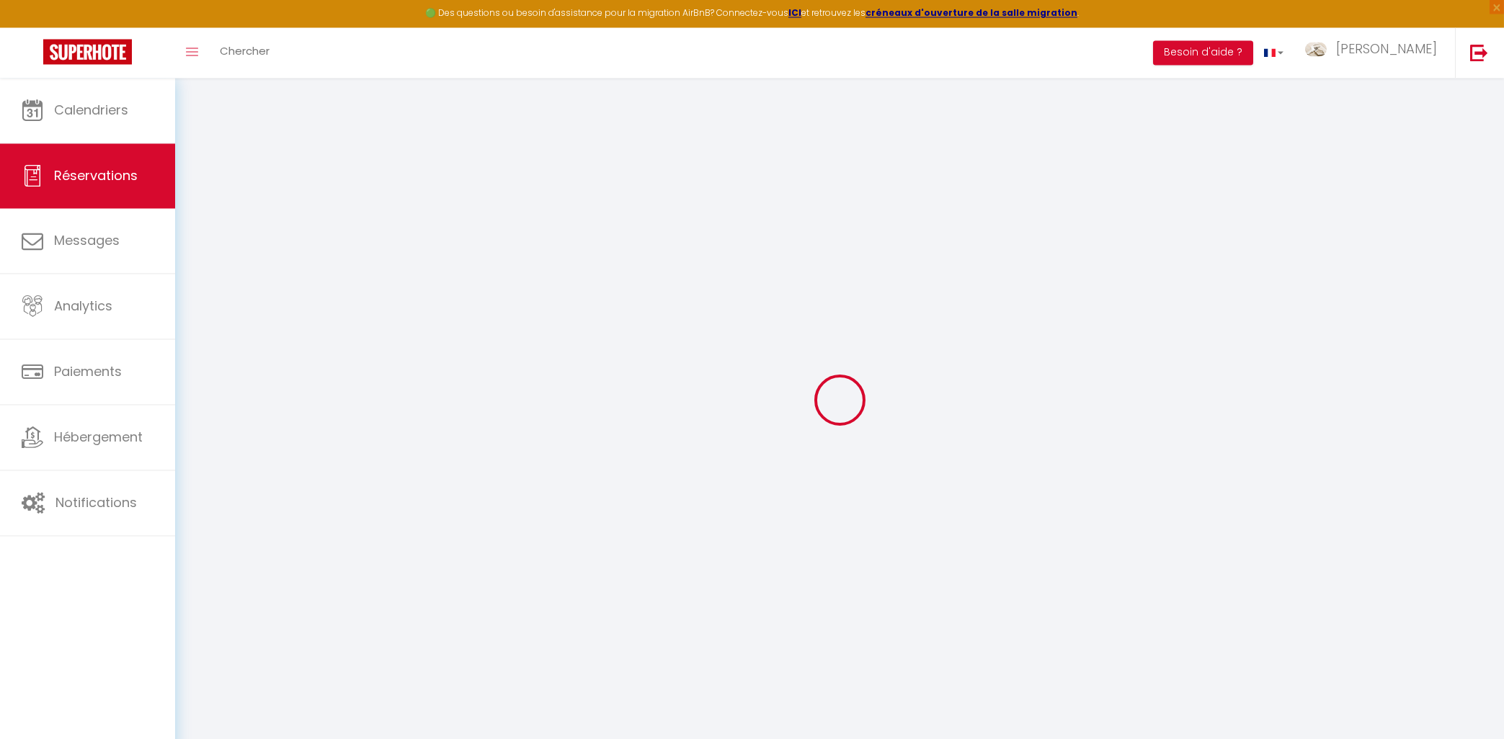
type input "L.P"
type input "Melissant"
type input "[EMAIL_ADDRESS][DOMAIN_NAME]"
type input "[PHONE_NUMBER]"
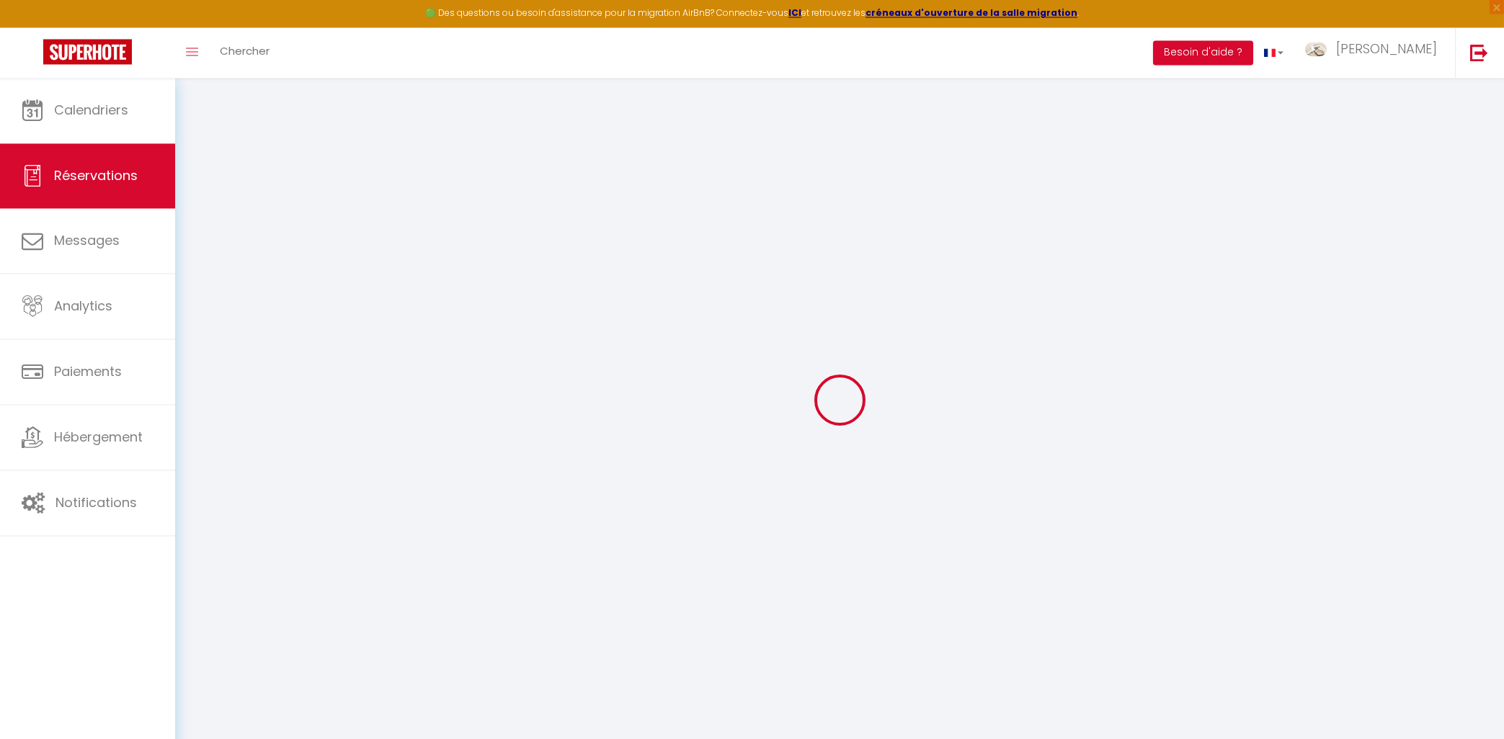
type input "[PHONE_NUMBER]"
type input "2907WD"
type input "Louvre 18"
type input "[PERSON_NAME] aan den IJssel"
select select "NL"
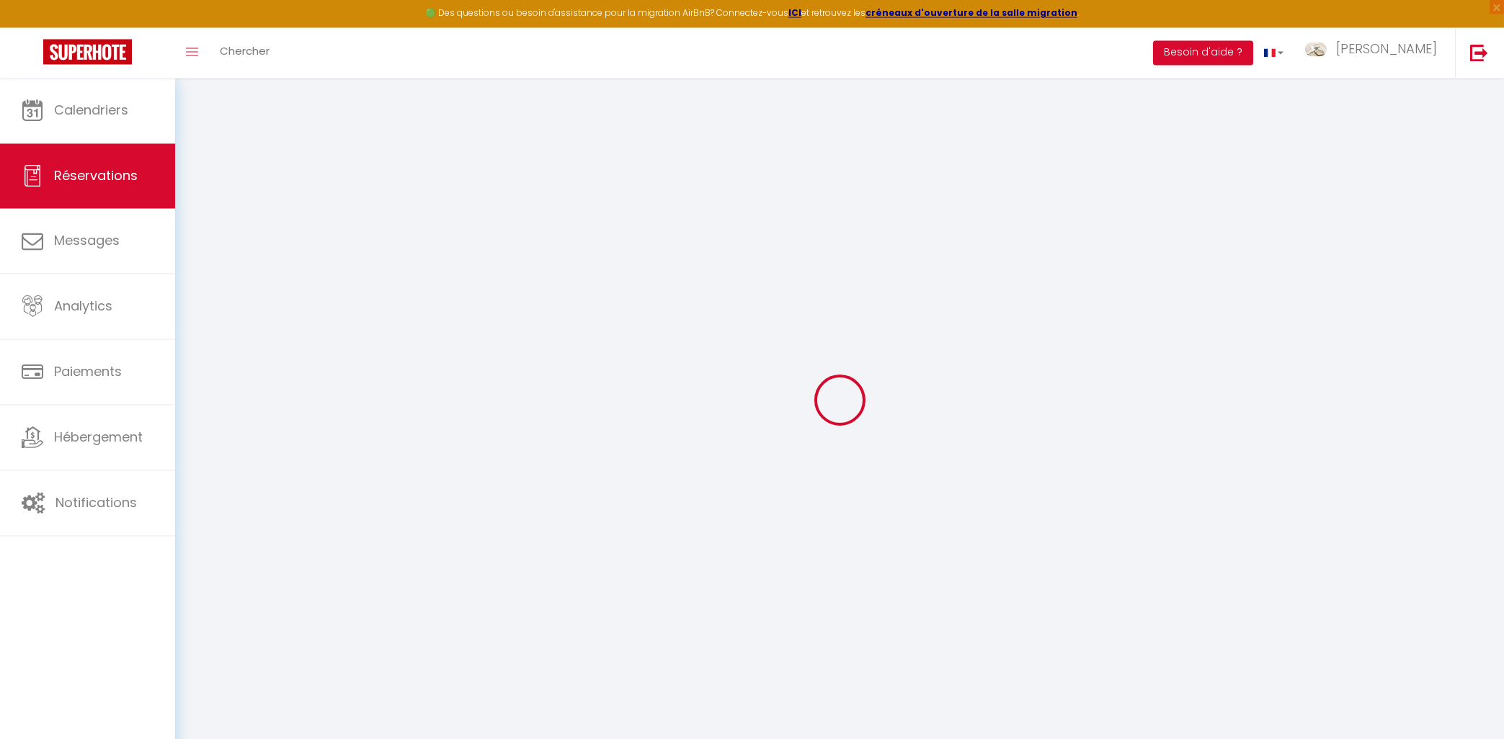
type input "59.38"
type input "5.75"
select select "76154"
select select "1"
select select
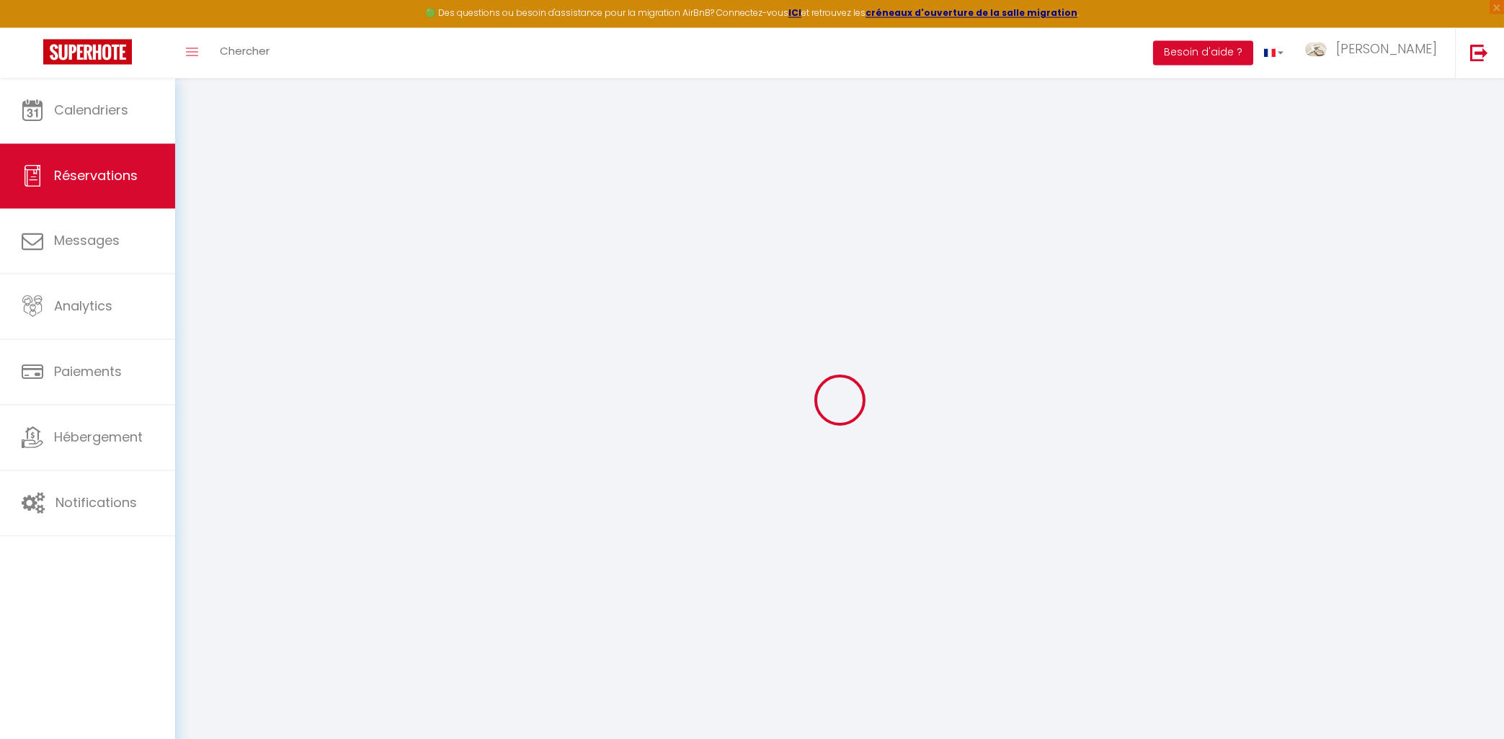
select select
type input "2"
select select "12"
select select
type input "330.87"
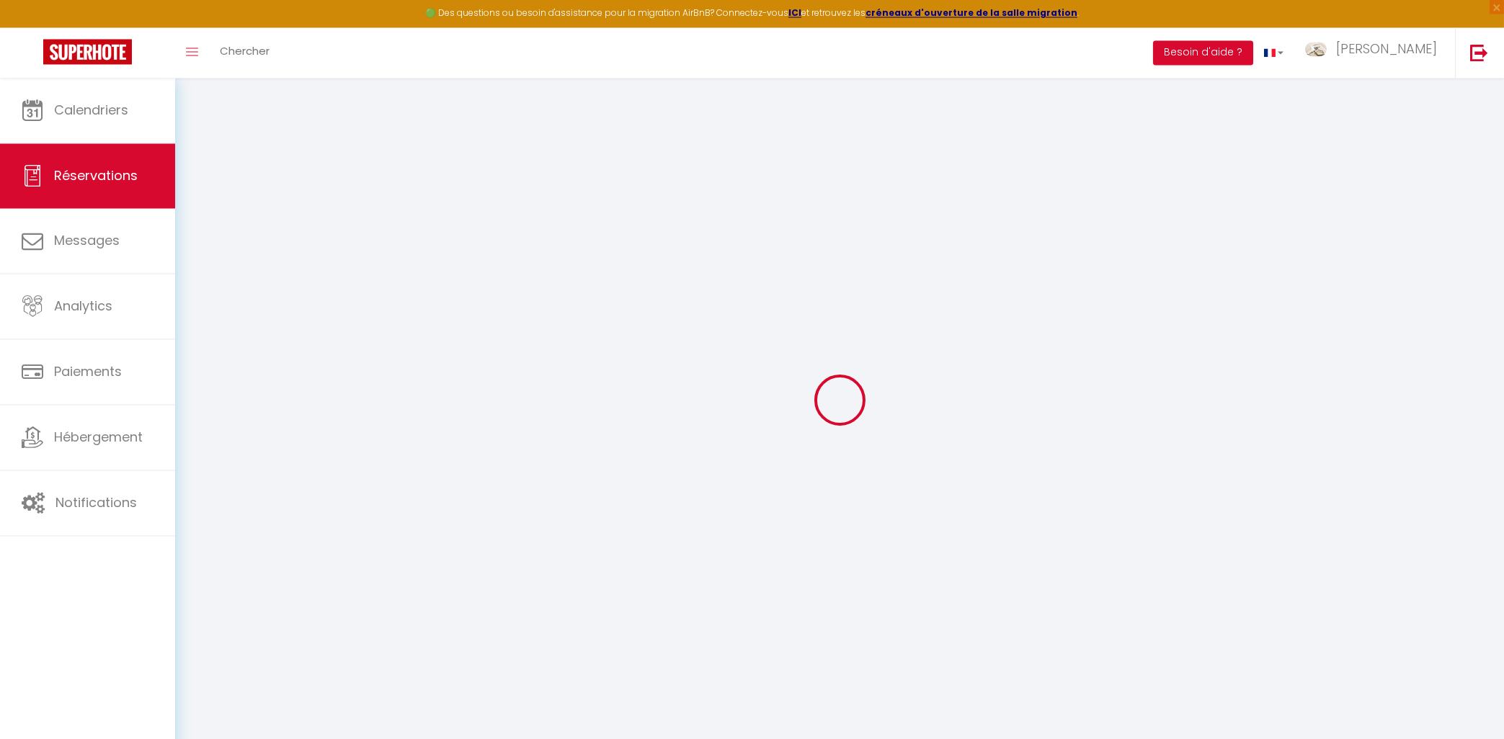
checkbox input "false"
type input "0"
select select "2"
type input "0"
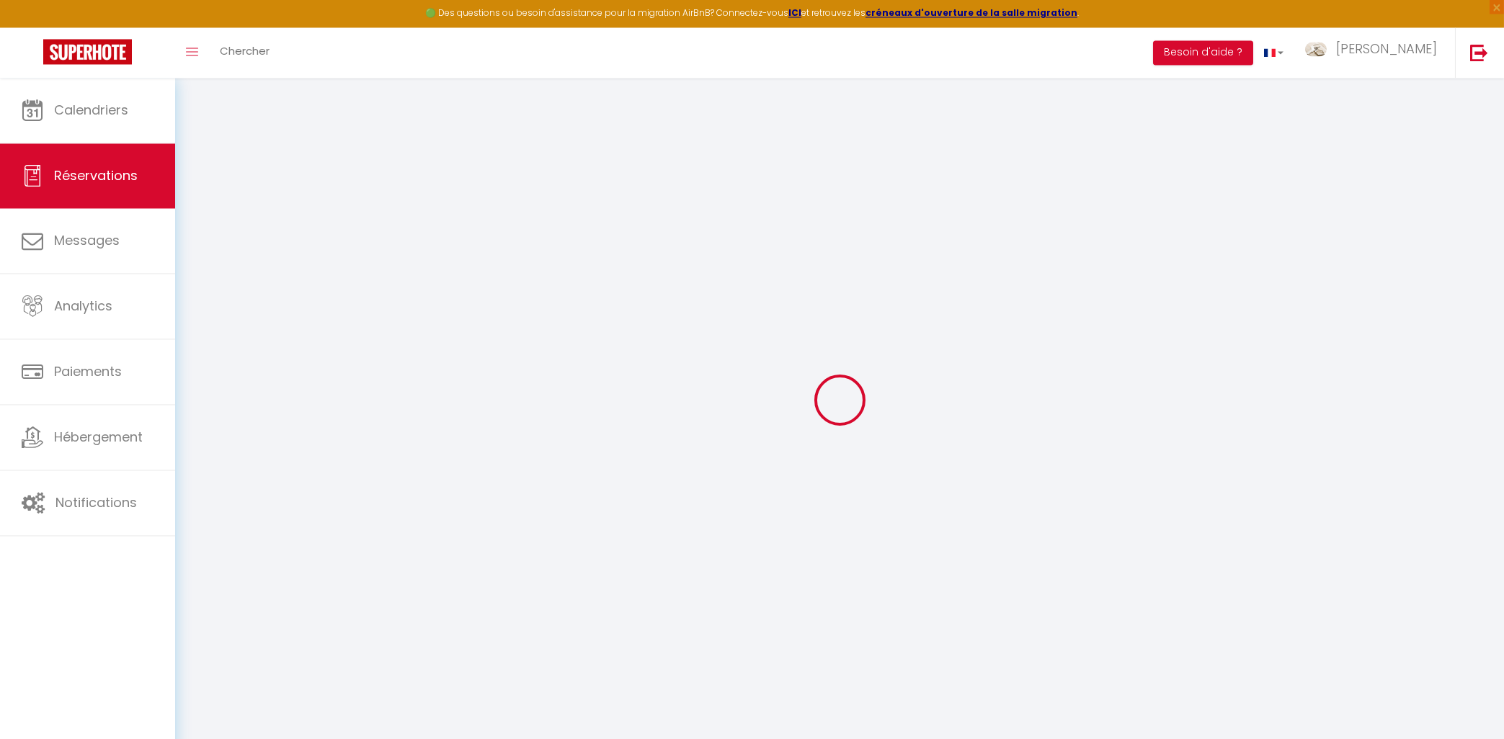
type input "0"
select select
select select "14"
checkbox input "false"
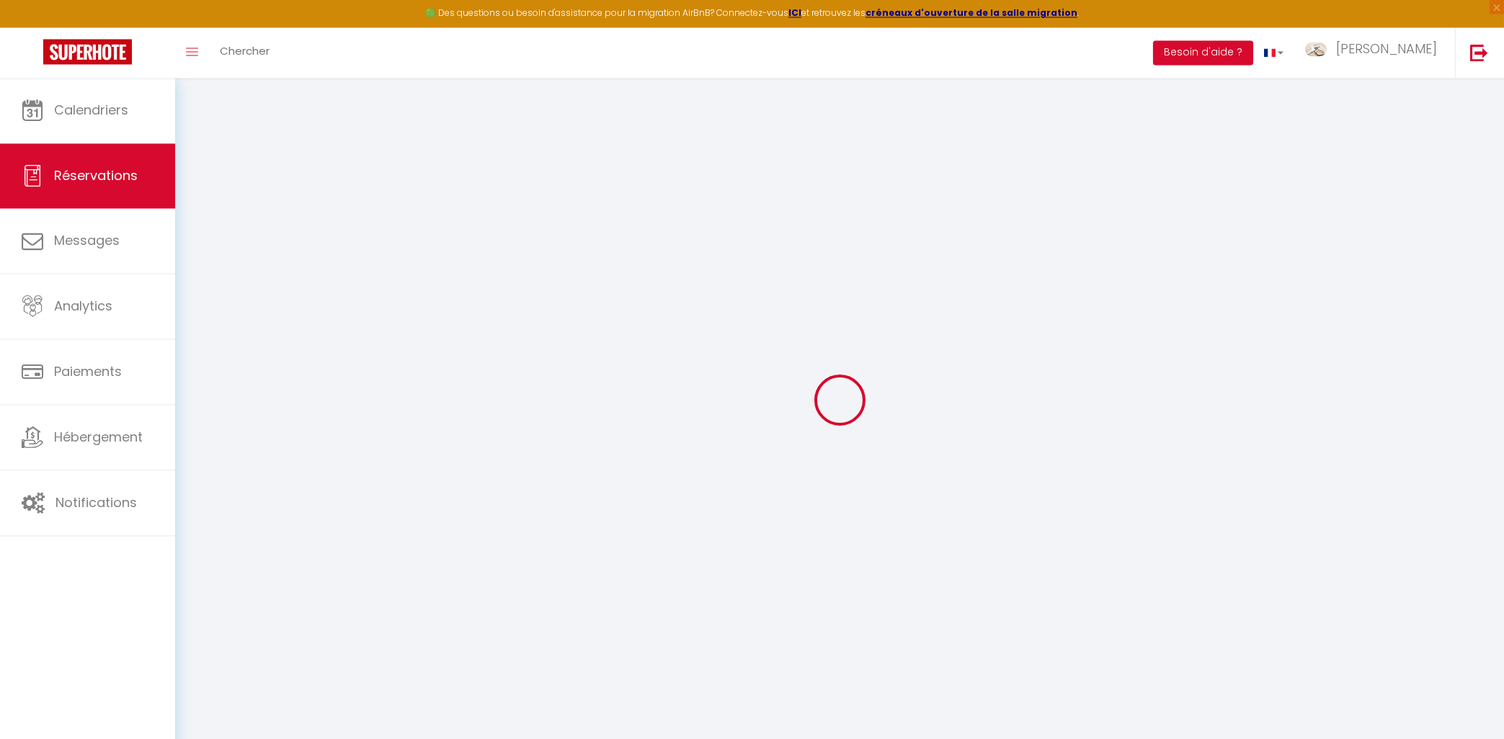
select select
checkbox input "false"
select select
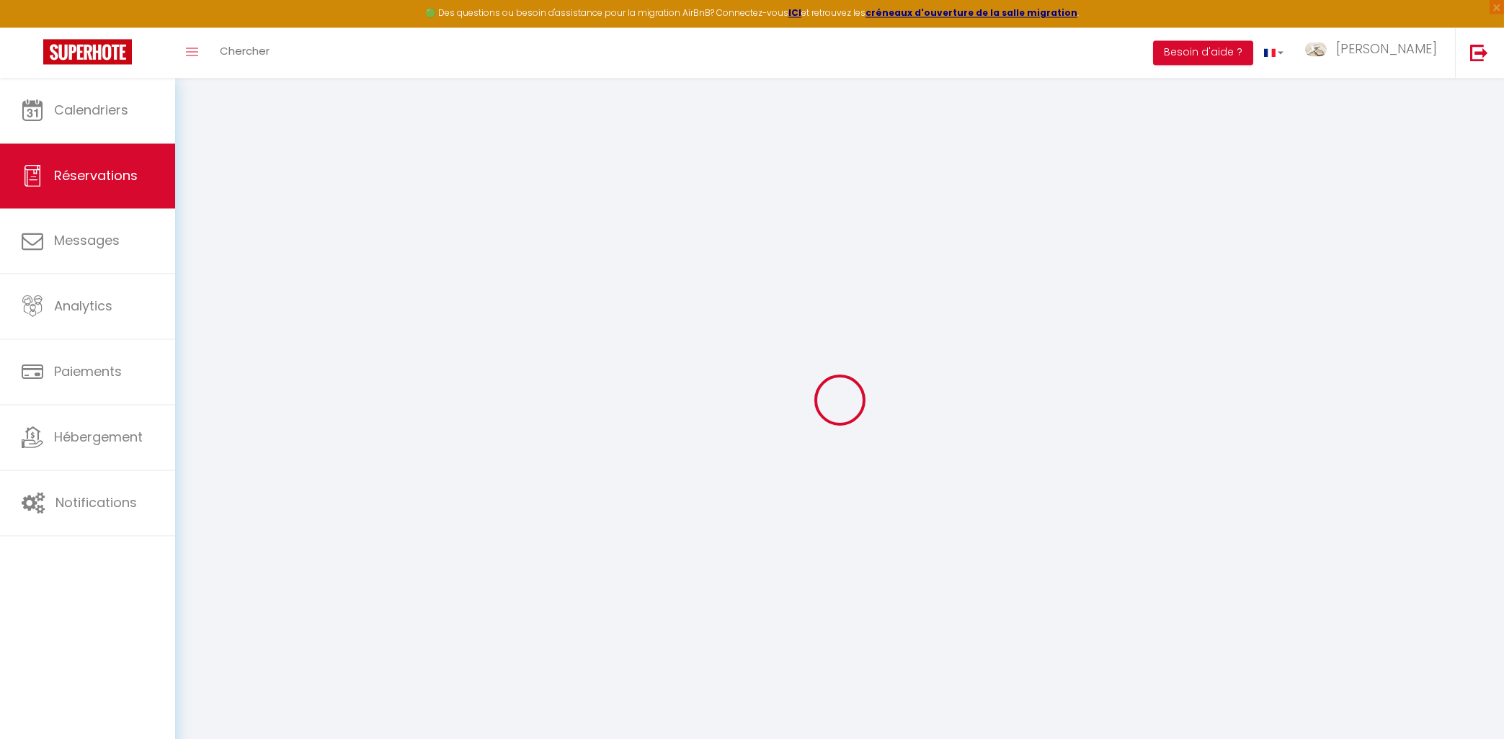
checkbox input "false"
select select
checkbox input "false"
type textarea "** THIS RESERVATION HAS BEEN PRE-PAID ** Reservation has a cancellation grace p…"
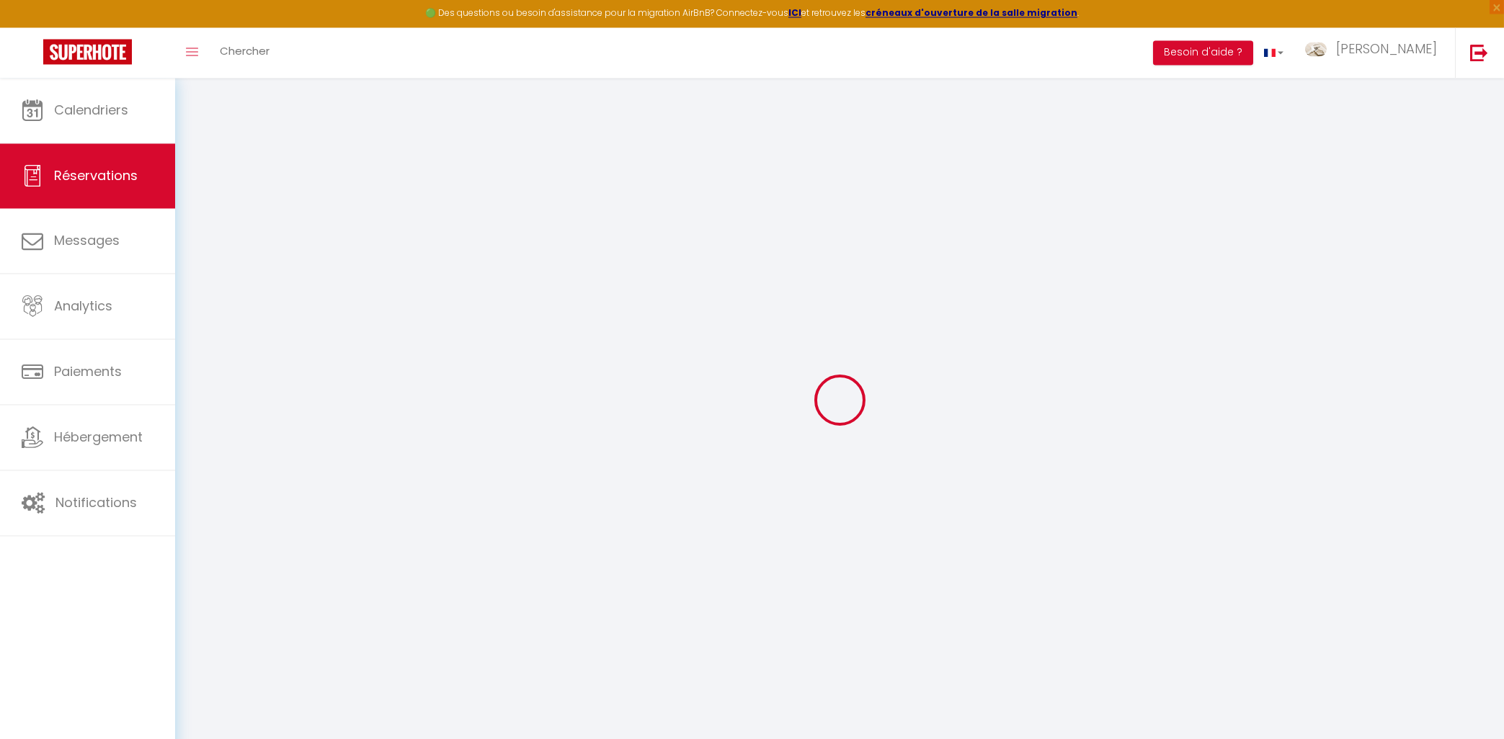
type textarea "See above The other emailaddress is only used when there is WIFI"
type input "65"
type input "14.56"
select select
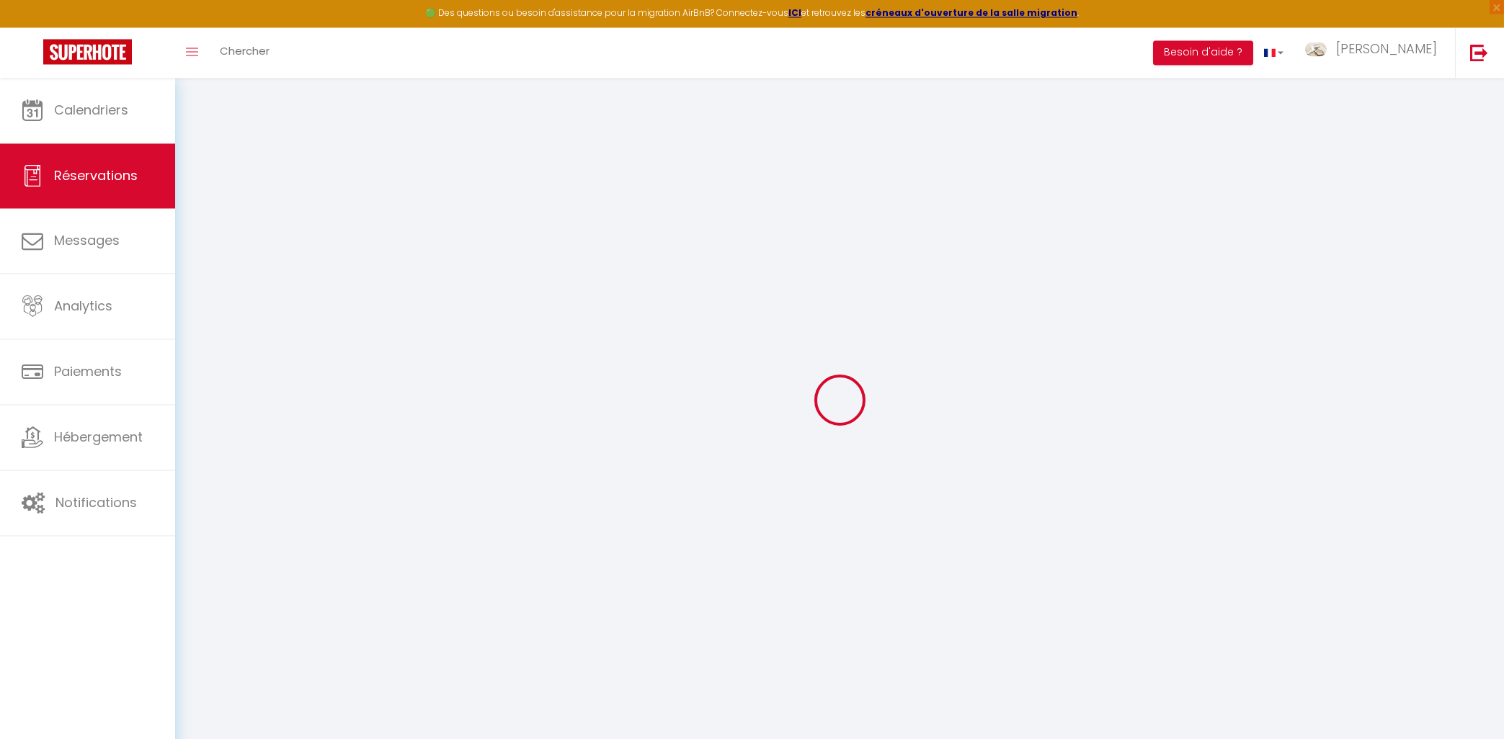
select select
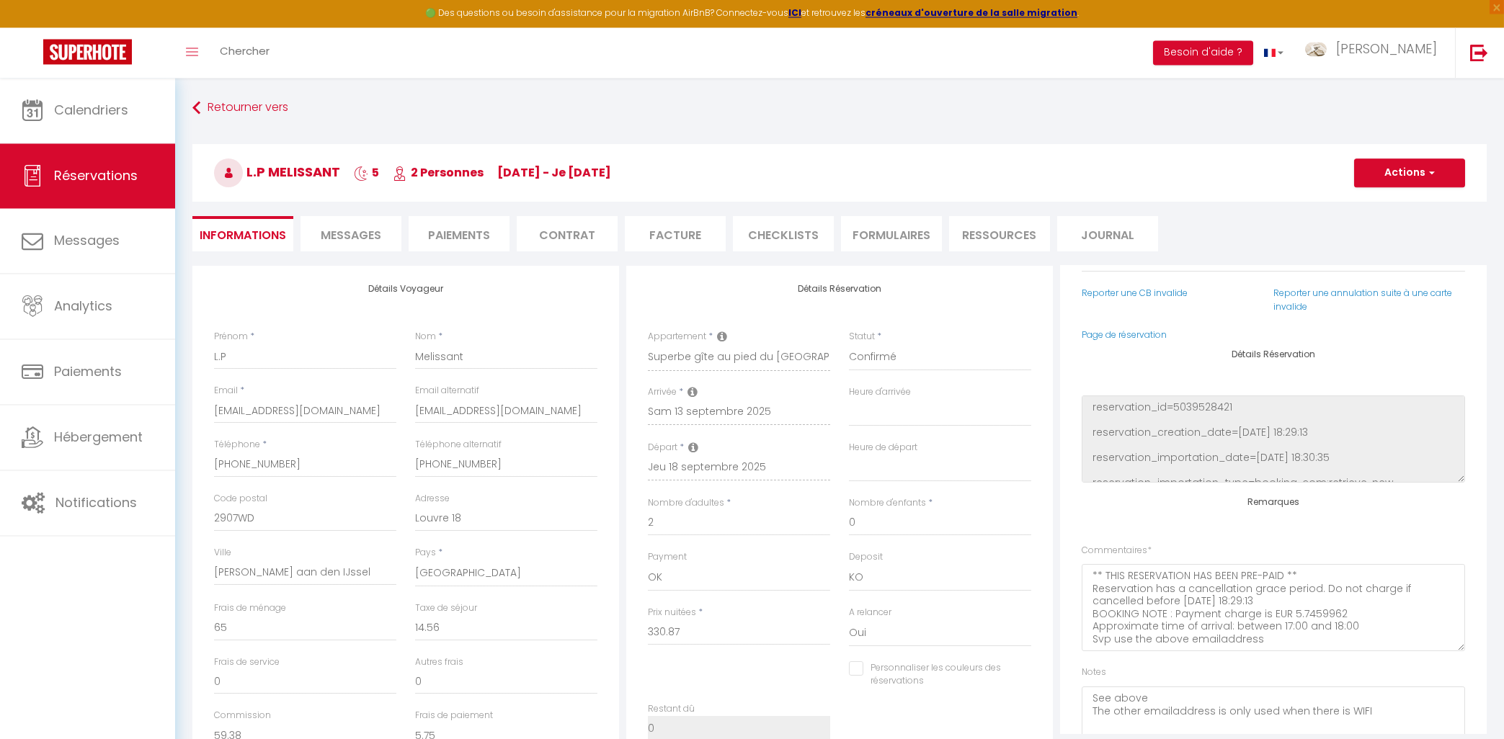
checkbox input "false"
select select "17:00"
select select "10:00"
drag, startPoint x: 569, startPoint y: 411, endPoint x: 409, endPoint y: 408, distance: 159.3
click at [409, 408] on div "Email alternatif [EMAIL_ADDRESS][DOMAIN_NAME]" at bounding box center [506, 412] width 201 height 54
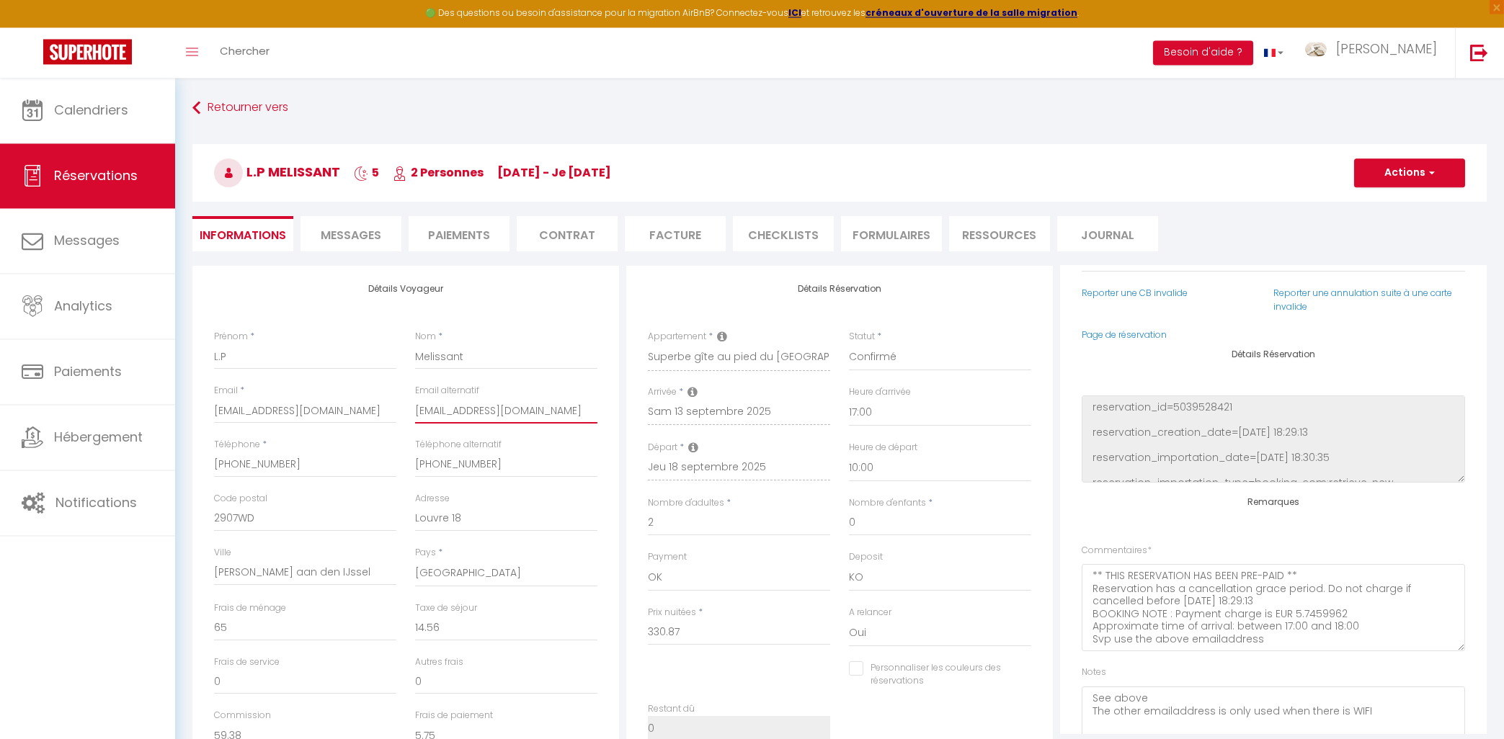
drag, startPoint x: 543, startPoint y: 415, endPoint x: 402, endPoint y: 399, distance: 142.1
click at [415, 399] on input "[EMAIL_ADDRESS][DOMAIN_NAME]" at bounding box center [506, 411] width 182 height 26
